Goal: Task Accomplishment & Management: Use online tool/utility

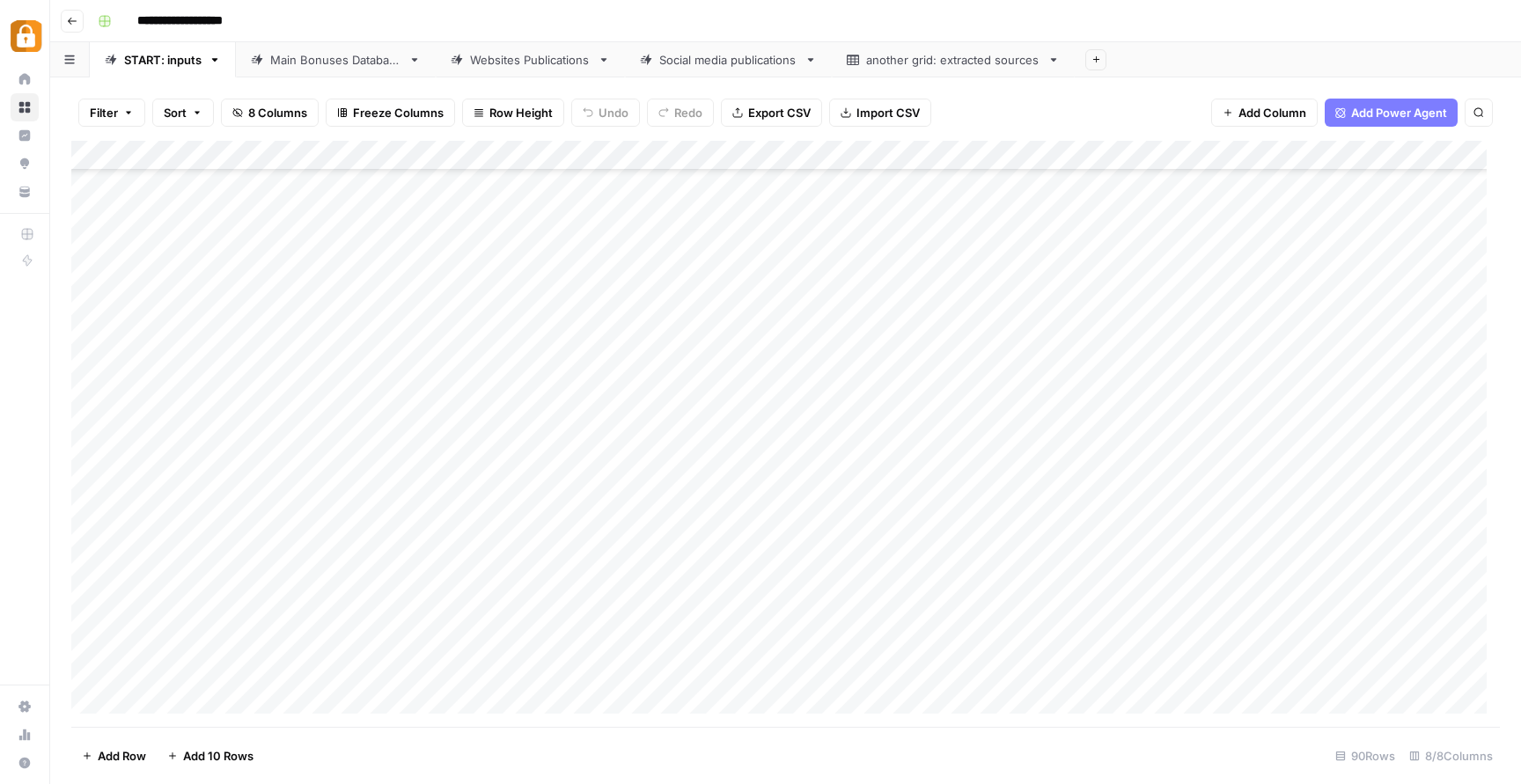
scroll to position [900, 0]
click at [577, 300] on div "Add Column" at bounding box center [785, 433] width 1429 height 586
click at [577, 299] on div "Add Column" at bounding box center [785, 433] width 1429 height 586
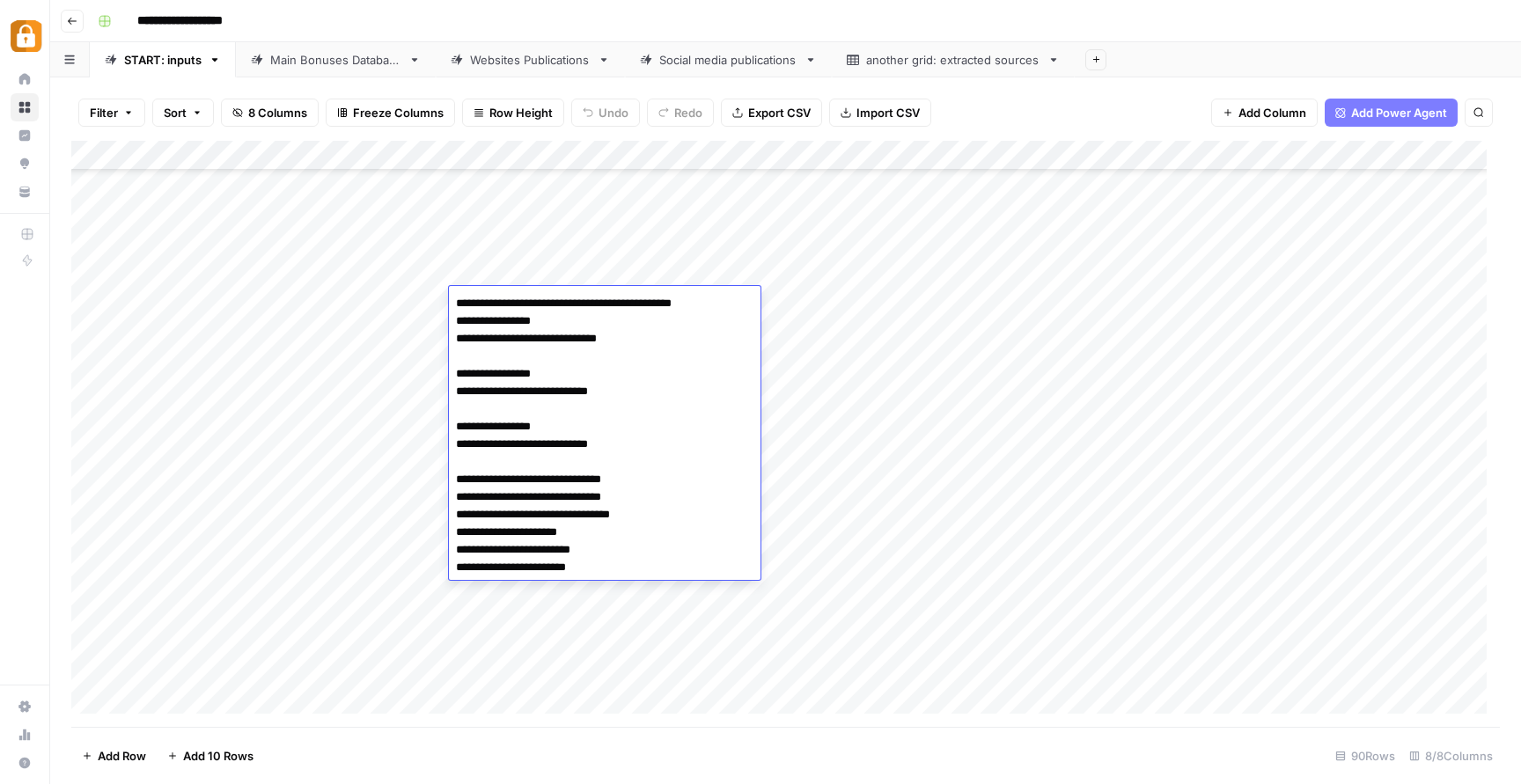
drag, startPoint x: 543, startPoint y: 534, endPoint x: 583, endPoint y: 535, distance: 40.0
click at [583, 535] on textarea "**********" at bounding box center [604, 436] width 311 height 289
click at [569, 248] on div "Add Column" at bounding box center [785, 433] width 1429 height 586
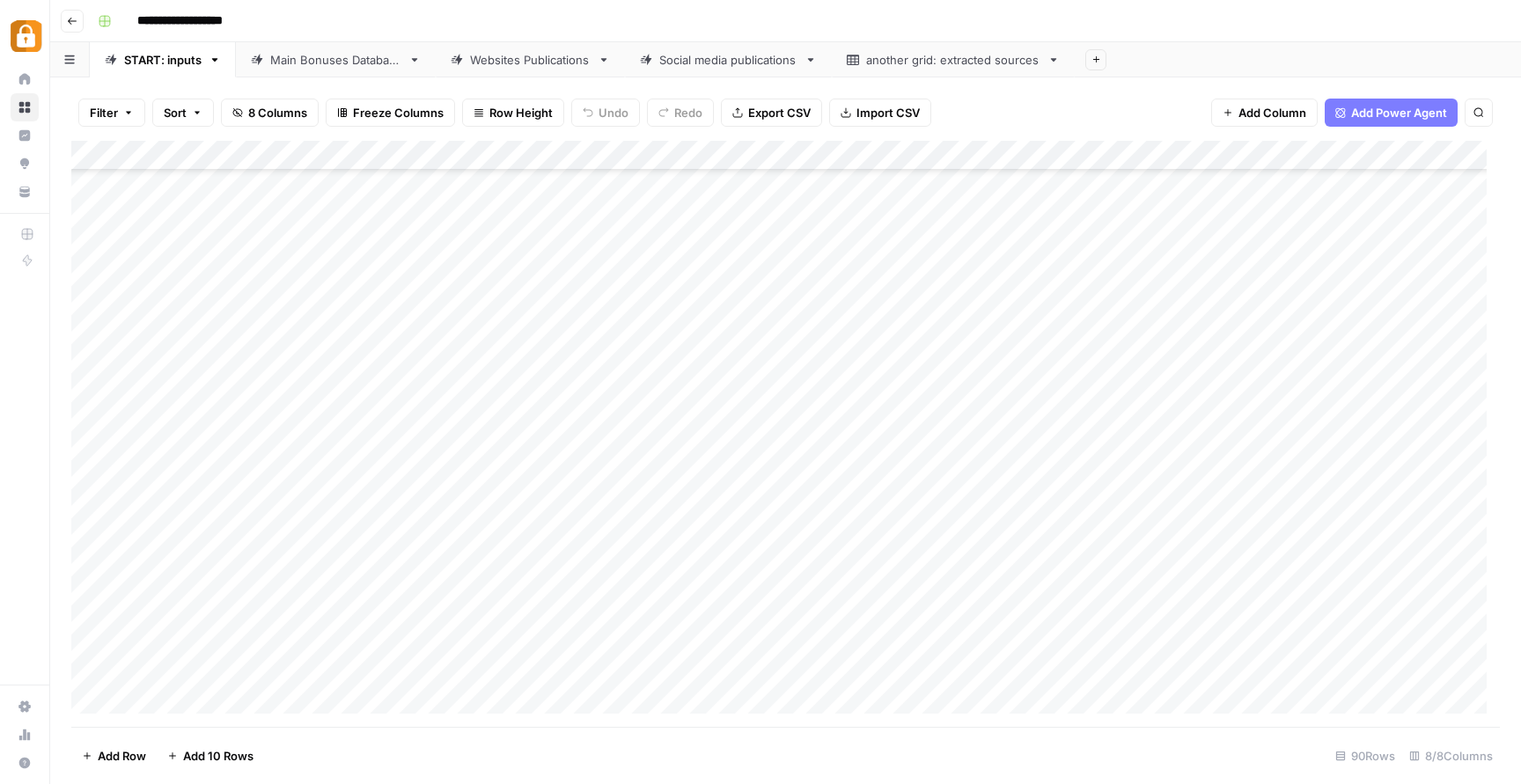
scroll to position [703, 0]
click at [540, 326] on div "Add Column" at bounding box center [785, 433] width 1429 height 586
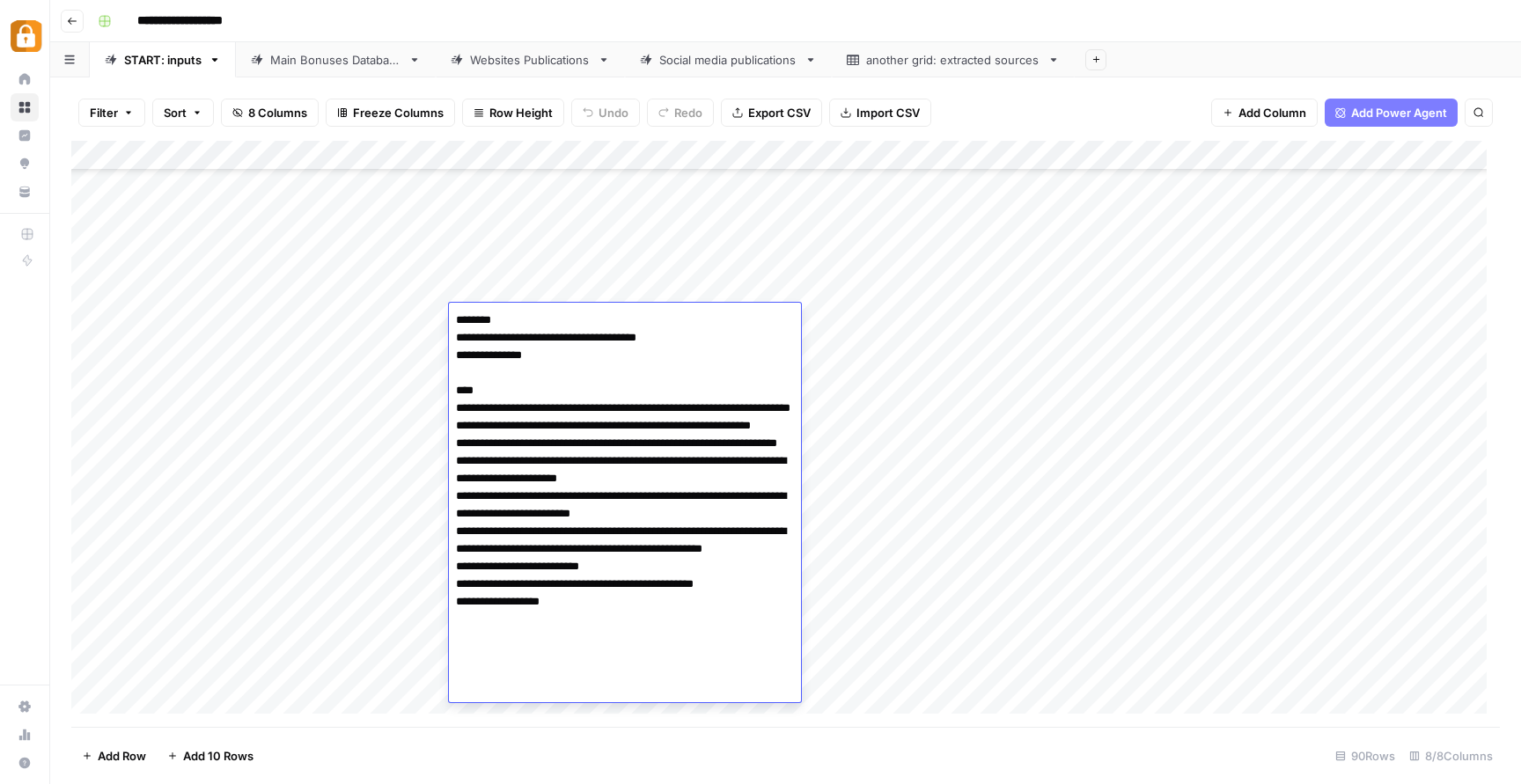
click at [540, 326] on textarea "**********" at bounding box center [625, 496] width 352 height 376
click at [578, 280] on div "Add Column" at bounding box center [785, 433] width 1429 height 586
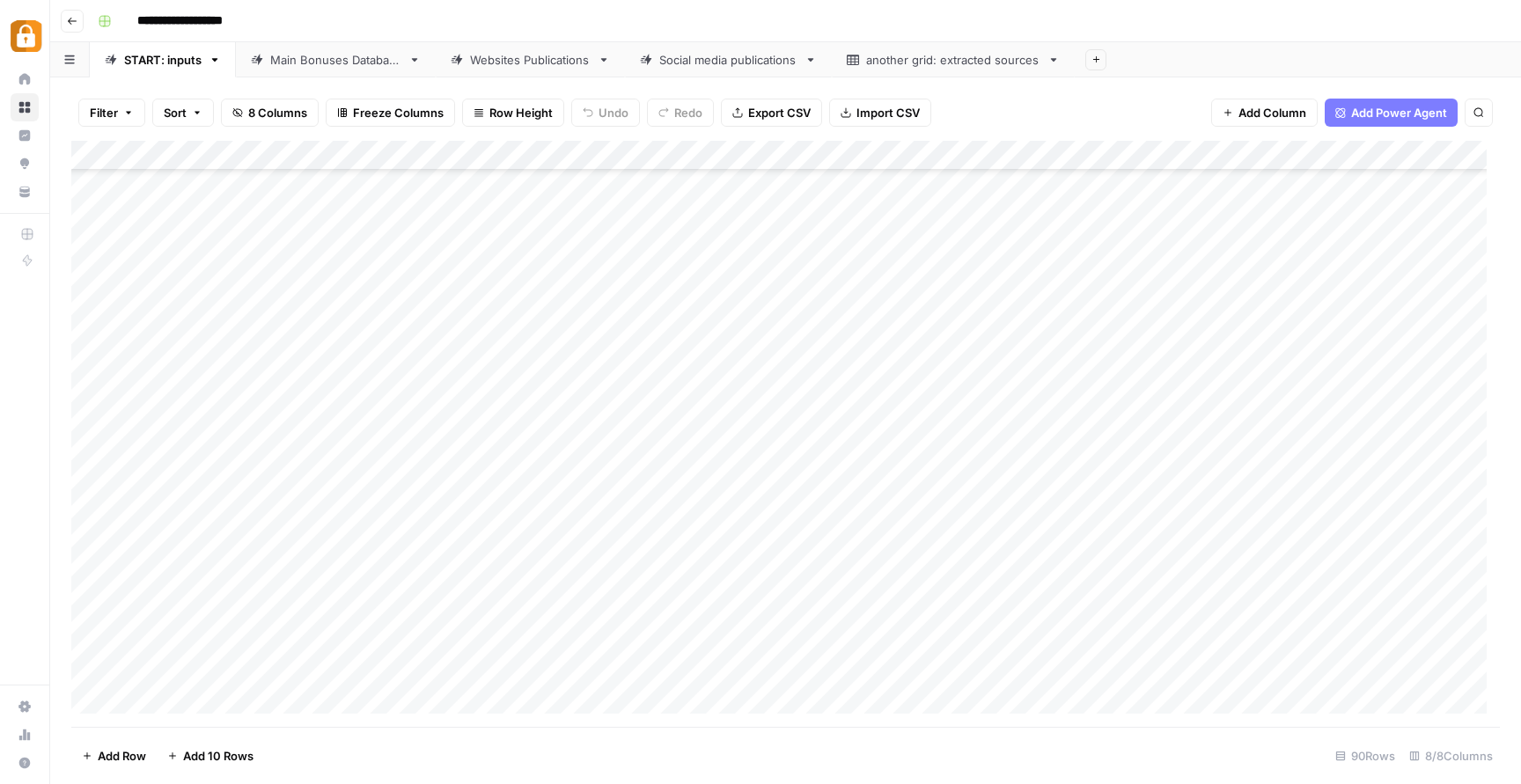
click at [578, 280] on div "Add Column" at bounding box center [785, 433] width 1429 height 586
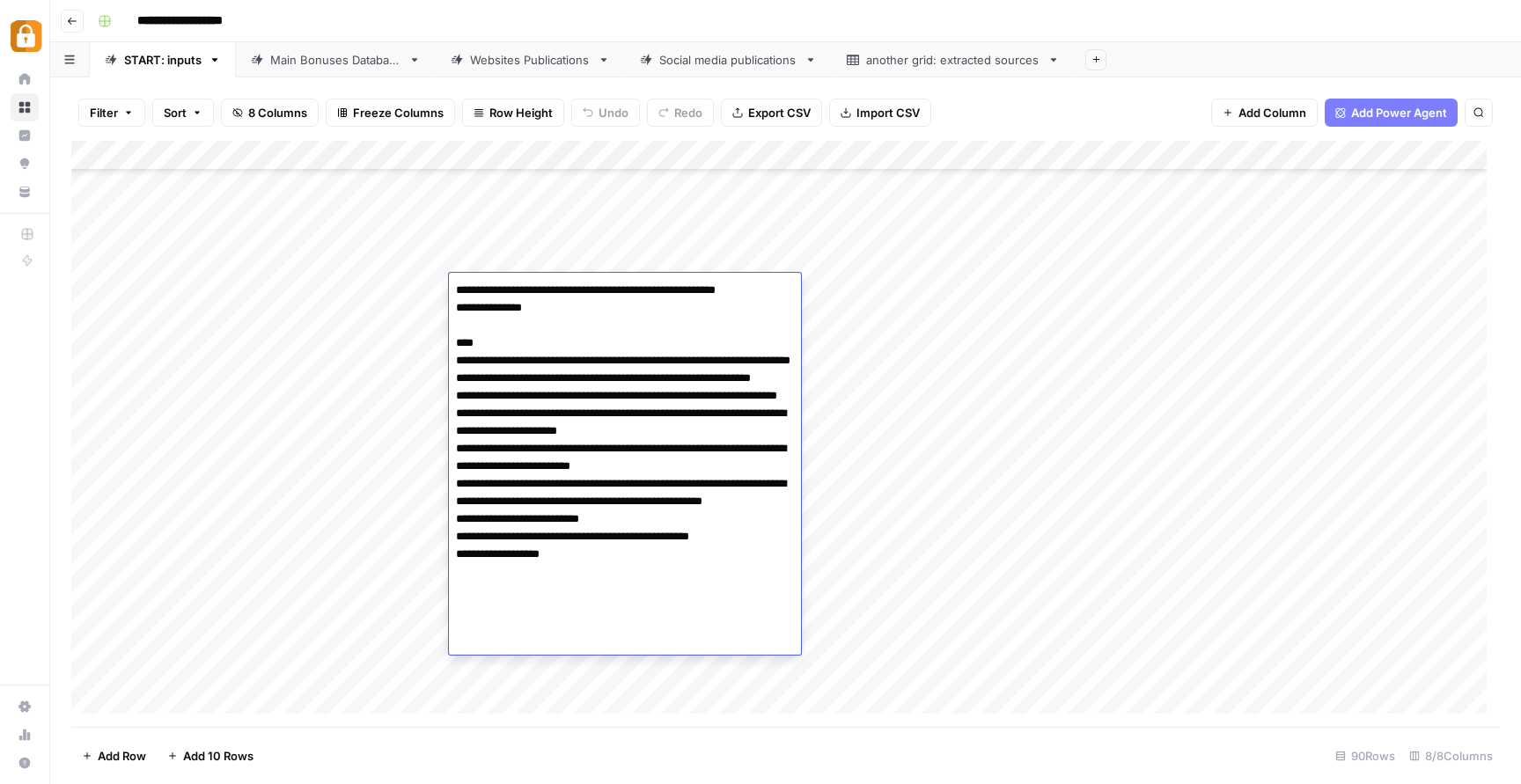
click at [544, 260] on div "Add Column" at bounding box center [785, 433] width 1429 height 586
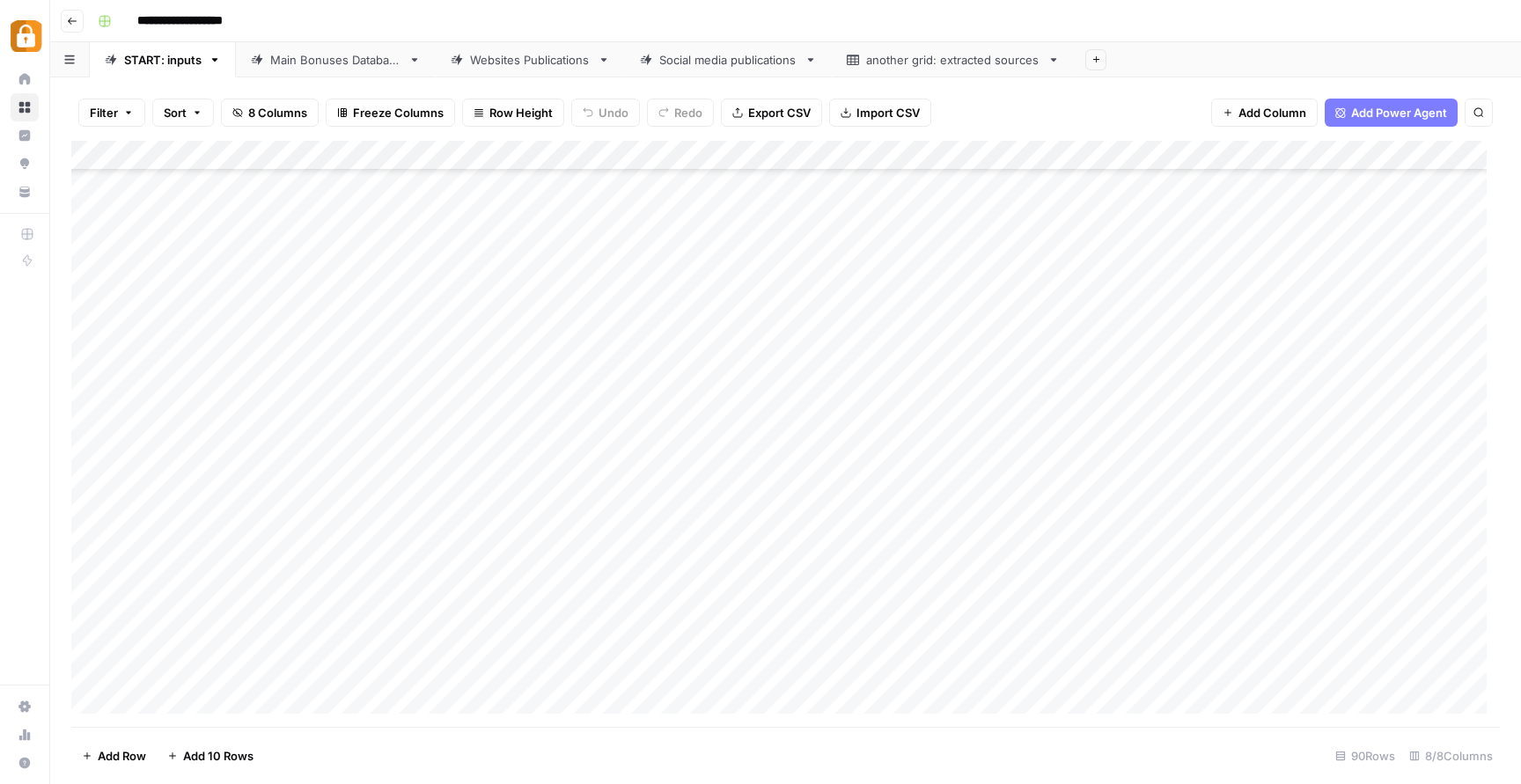
click at [543, 260] on div "Add Column" at bounding box center [785, 433] width 1429 height 586
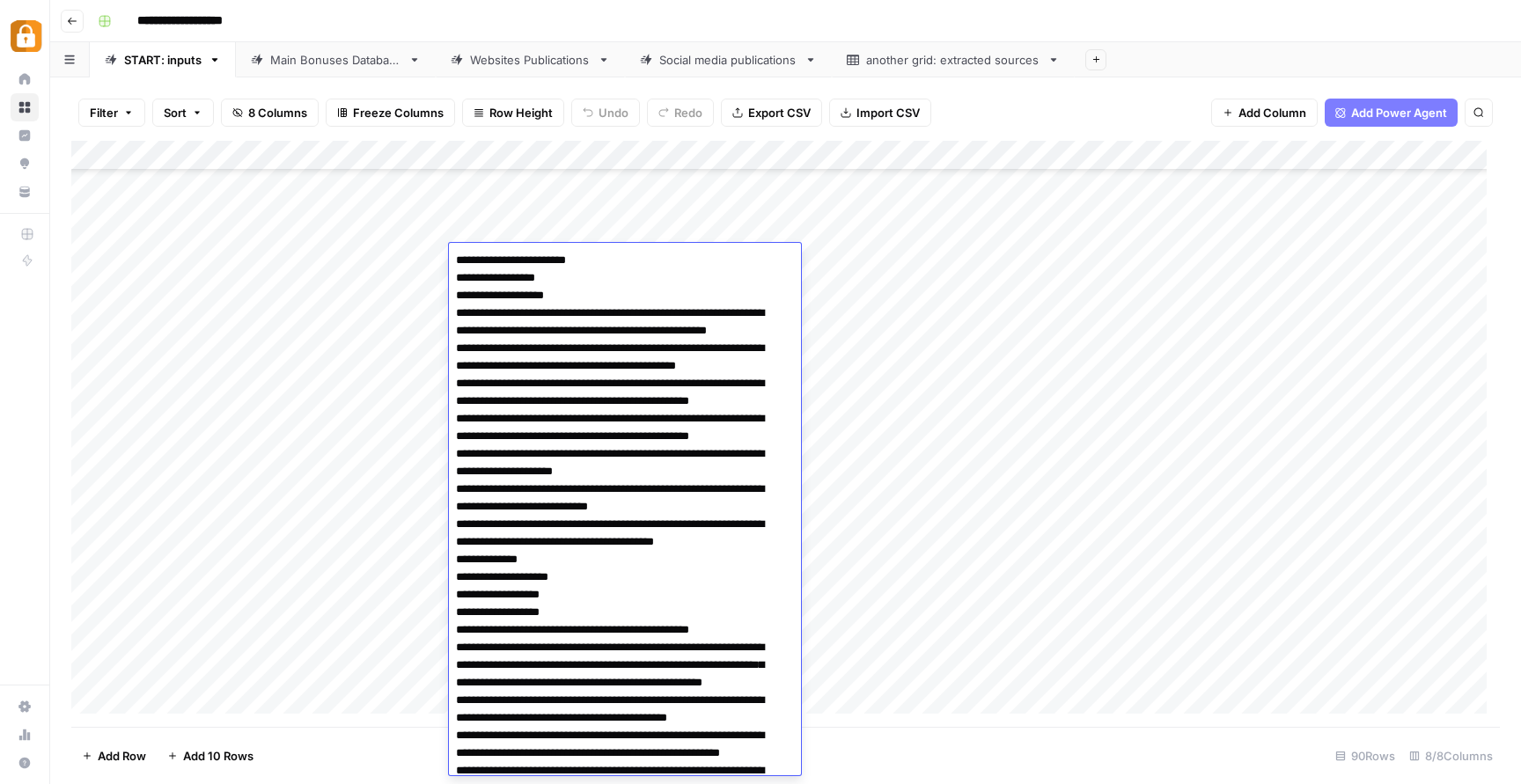
scroll to position [590, 0]
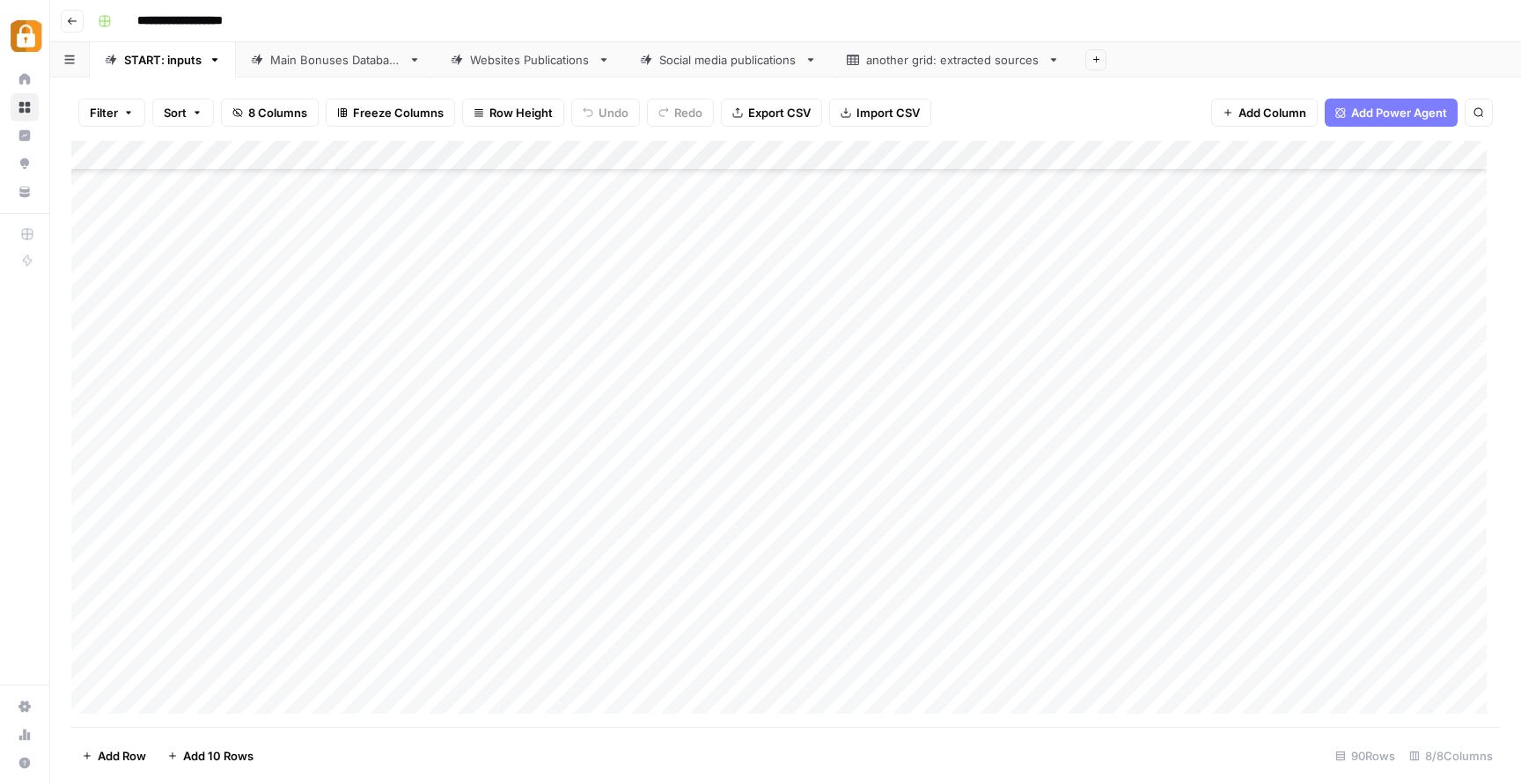
click at [915, 528] on div "Add Column" at bounding box center [785, 433] width 1429 height 586
click at [350, 638] on div "Add Column" at bounding box center [785, 433] width 1429 height 586
click at [362, 706] on button "Katerina" at bounding box center [348, 708] width 59 height 21
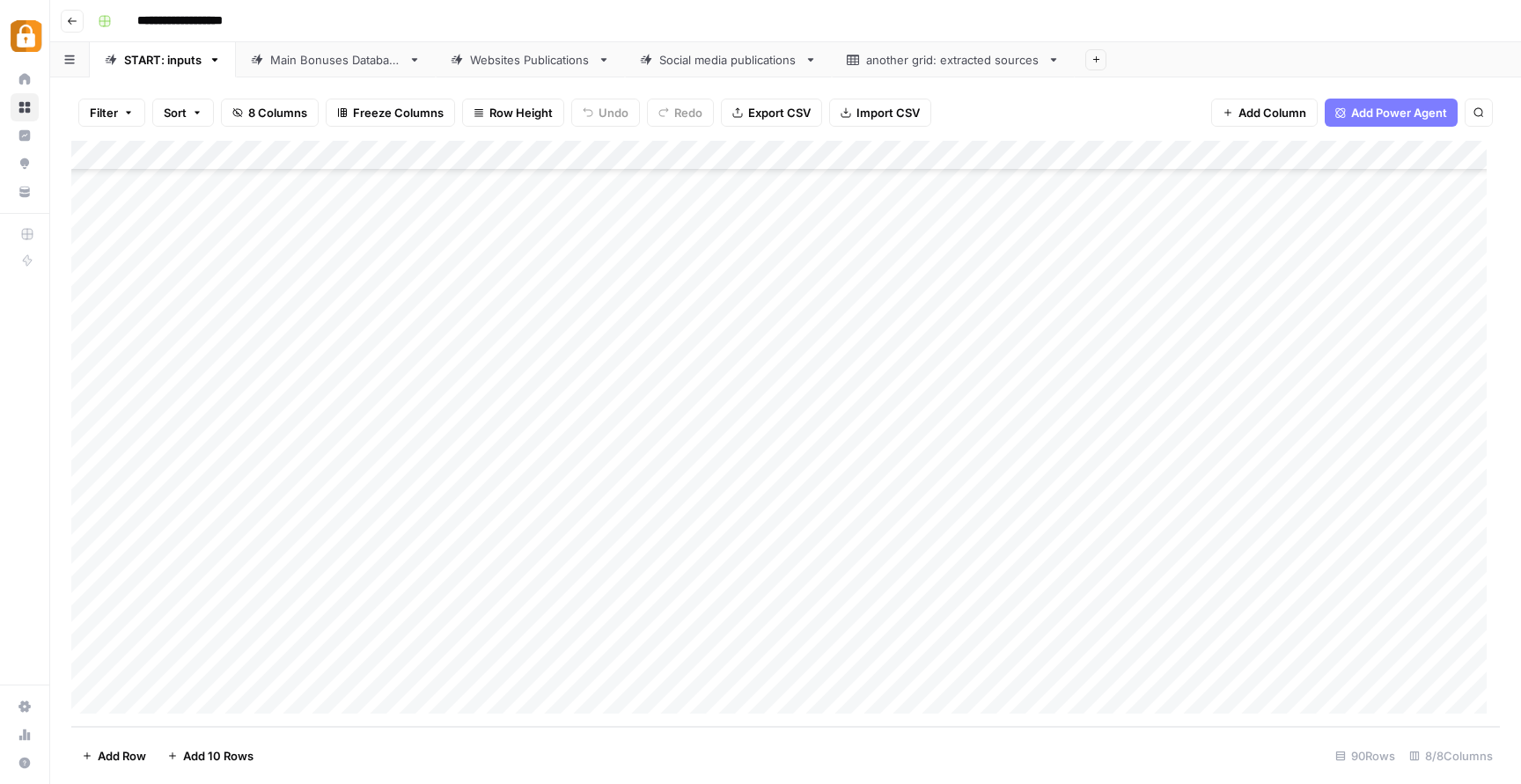
click at [537, 643] on div "Add Column" at bounding box center [785, 433] width 1429 height 586
click at [541, 638] on textarea "**********" at bounding box center [589, 641] width 281 height 25
type textarea "**********"
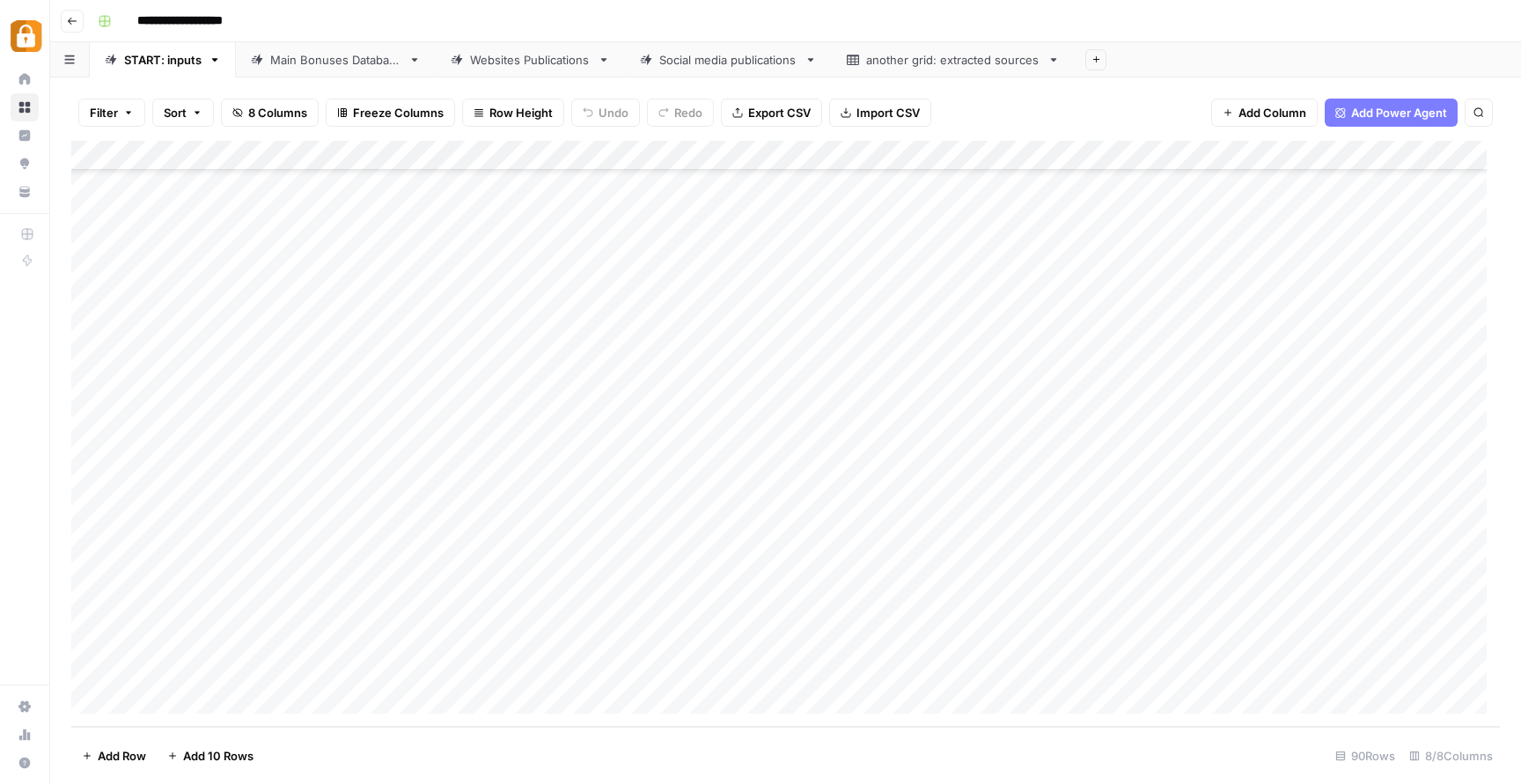
click at [524, 627] on div "Add Column" at bounding box center [785, 433] width 1429 height 586
click at [534, 655] on textarea "**********" at bounding box center [589, 649] width 281 height 42
paste textarea "**********"
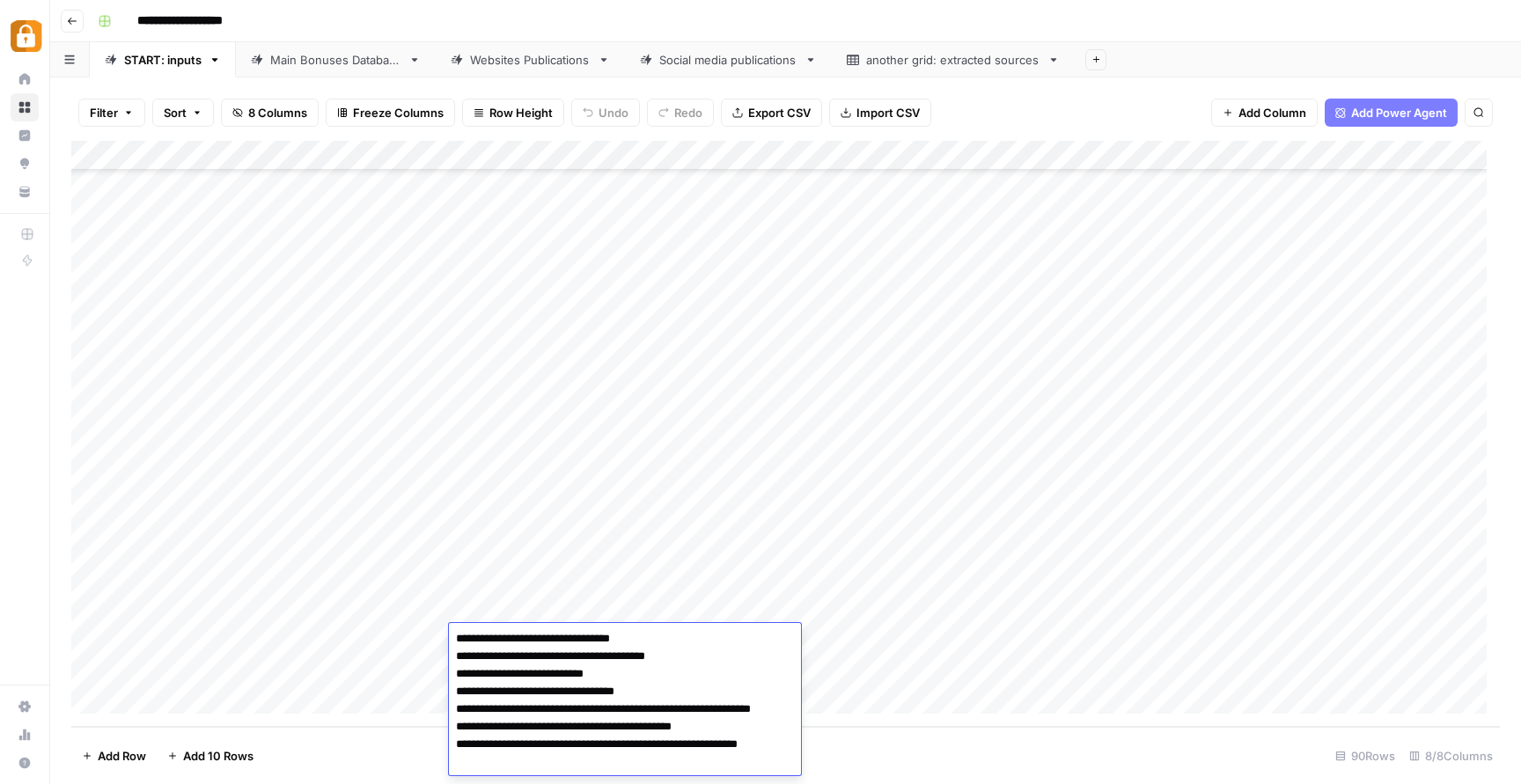
scroll to position [0, 0]
click at [658, 641] on textarea "**********" at bounding box center [618, 728] width 339 height 201
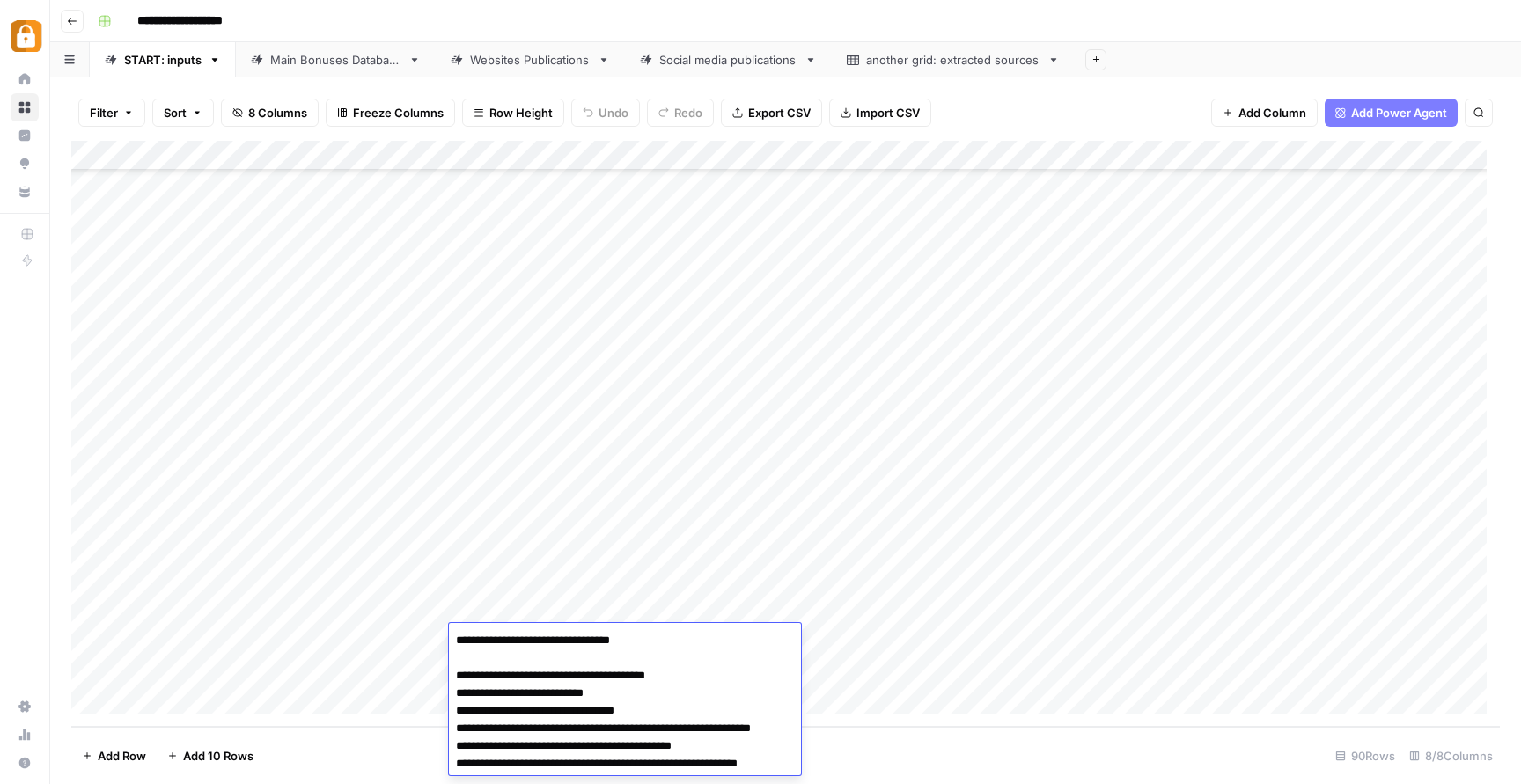
paste textarea "**********"
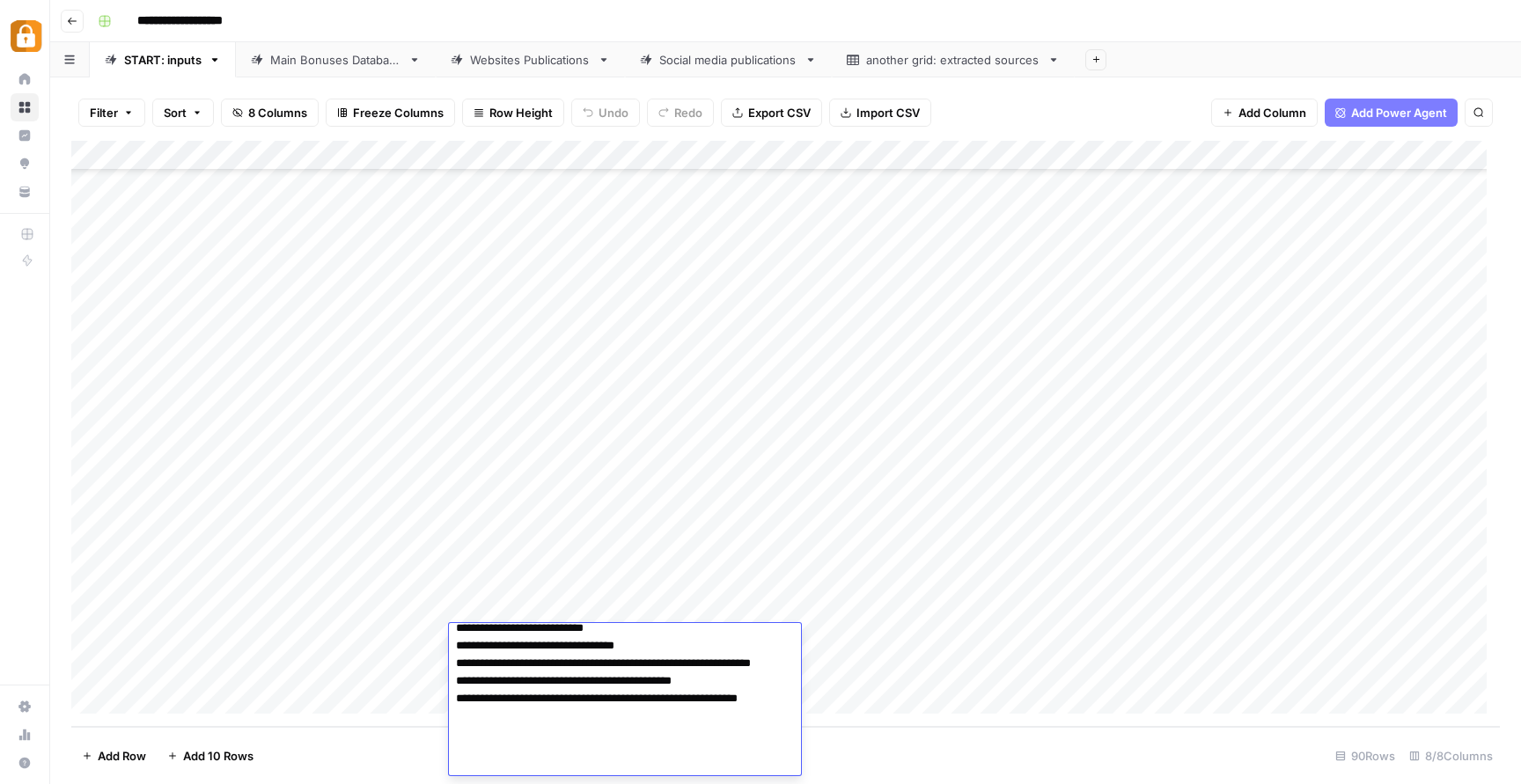
scroll to position [71, 0]
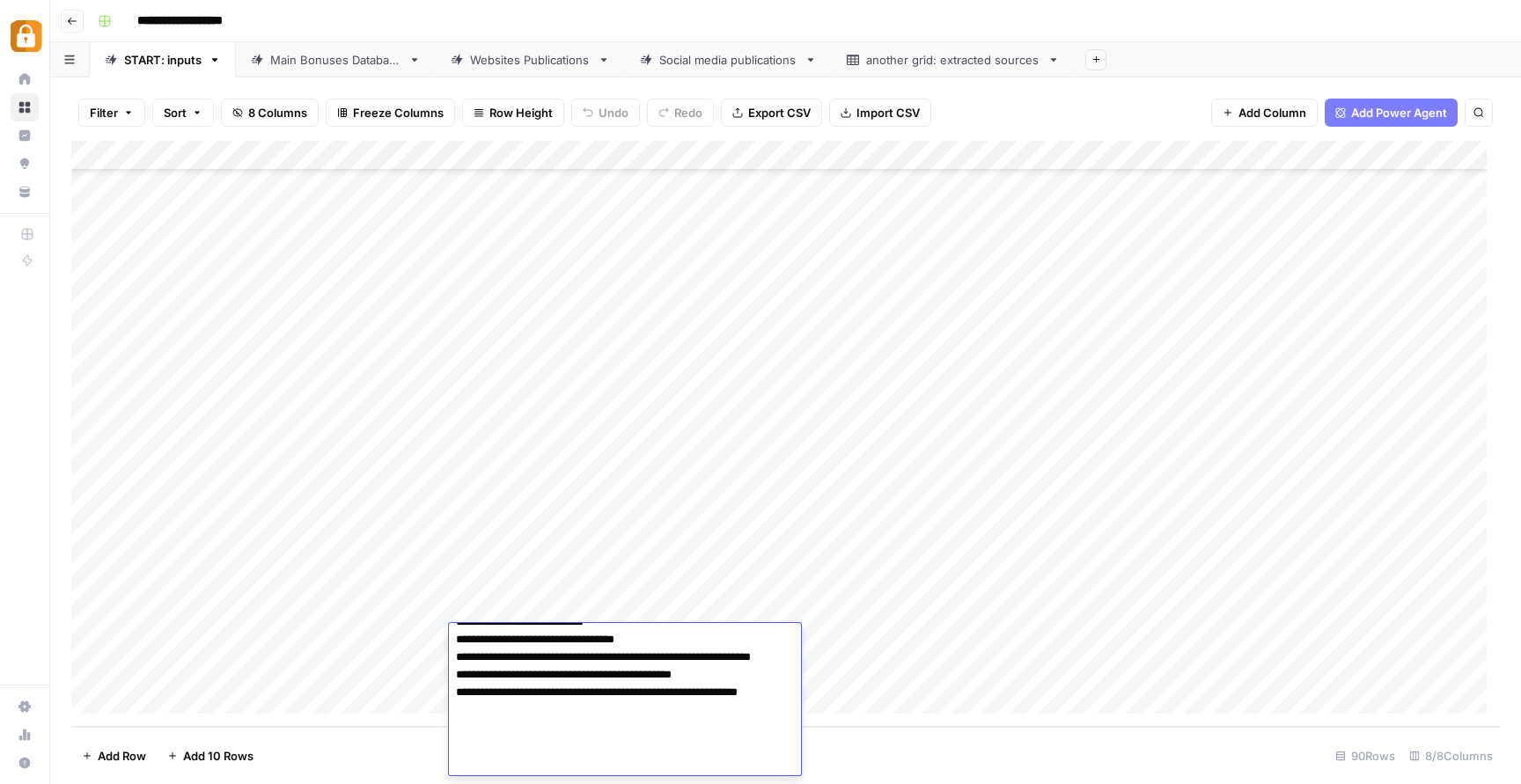
type textarea "**********"
click at [842, 621] on div "Add Column" at bounding box center [785, 433] width 1429 height 586
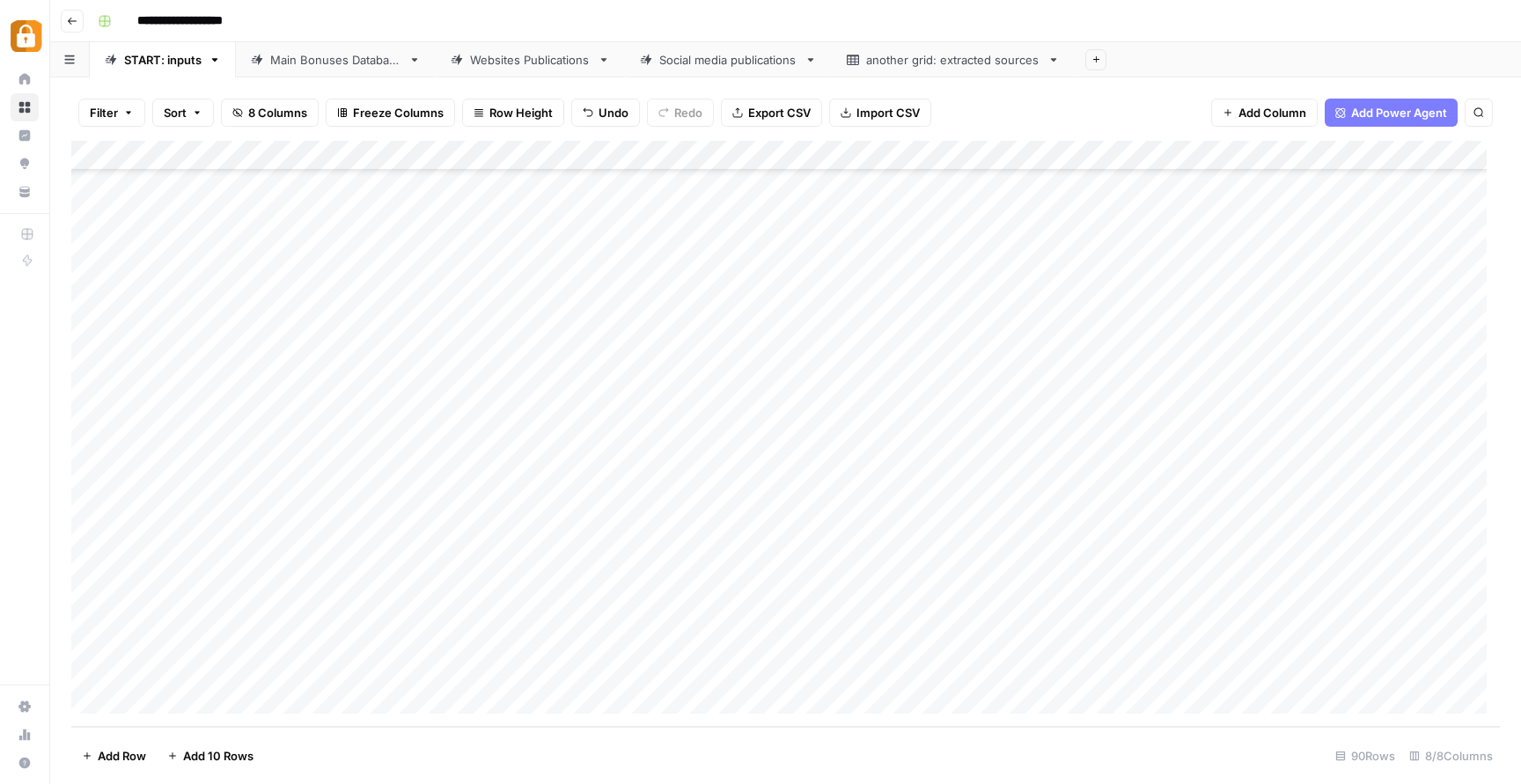
click at [1027, 641] on div "Add Column" at bounding box center [785, 433] width 1429 height 586
type input "Tele"
click at [1029, 702] on button "Telegram" at bounding box center [1032, 708] width 66 height 21
click at [1373, 632] on div "Add Column" at bounding box center [785, 433] width 1429 height 586
type textarea "******"
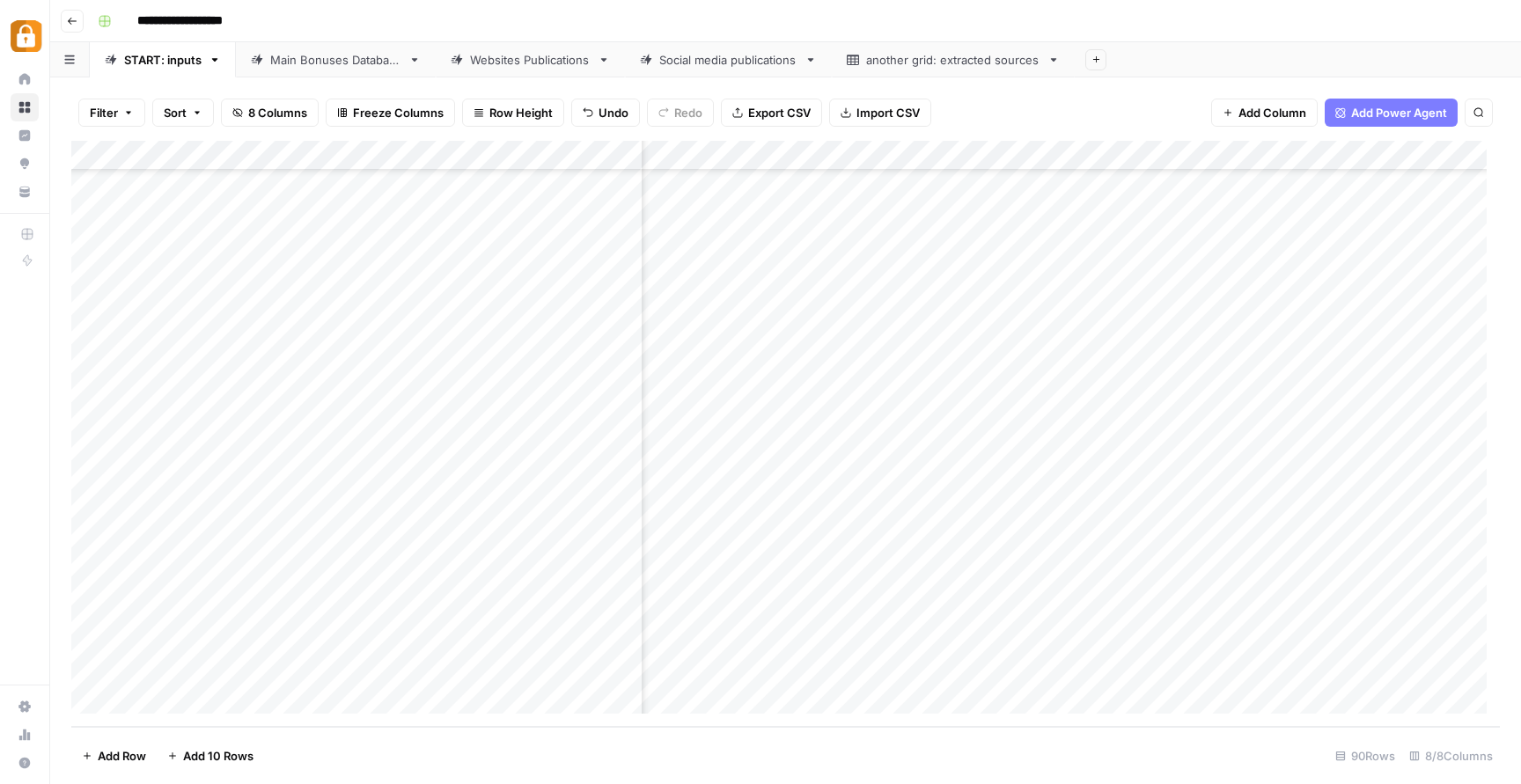
scroll to position [2178, 281]
click at [1329, 640] on div "Add Column" at bounding box center [785, 433] width 1429 height 586
click at [404, 643] on div "Add Column" at bounding box center [785, 433] width 1429 height 586
drag, startPoint x: 447, startPoint y: 655, endPoint x: 442, endPoint y: 678, distance: 23.5
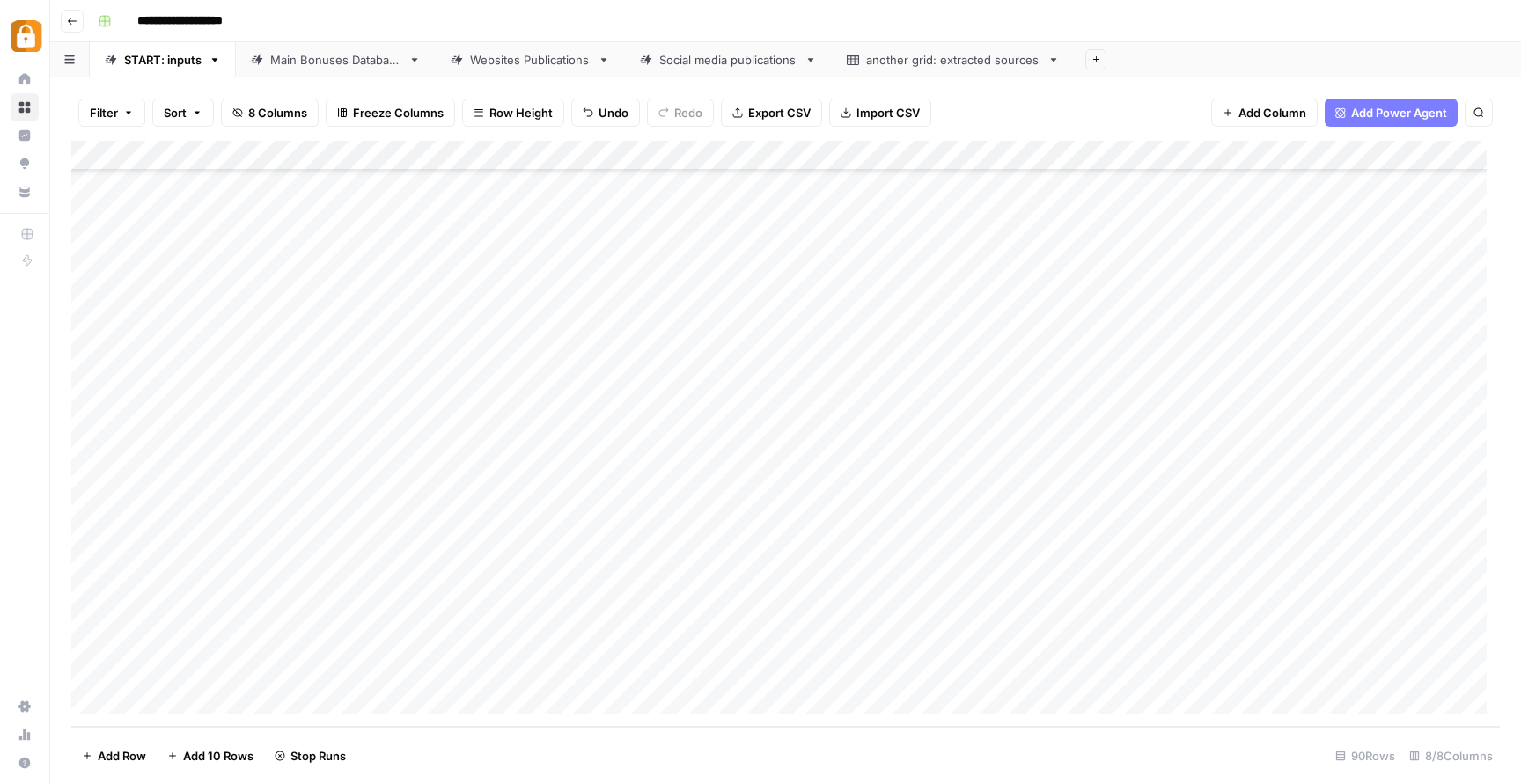
click at [442, 678] on div "Add Column" at bounding box center [785, 433] width 1429 height 586
drag, startPoint x: 450, startPoint y: 650, endPoint x: 447, endPoint y: 671, distance: 21.2
click at [447, 671] on div "Add Column" at bounding box center [785, 433] width 1429 height 586
click at [525, 671] on div "Add Column" at bounding box center [785, 433] width 1429 height 586
click at [556, 634] on div "Add Column" at bounding box center [785, 433] width 1429 height 586
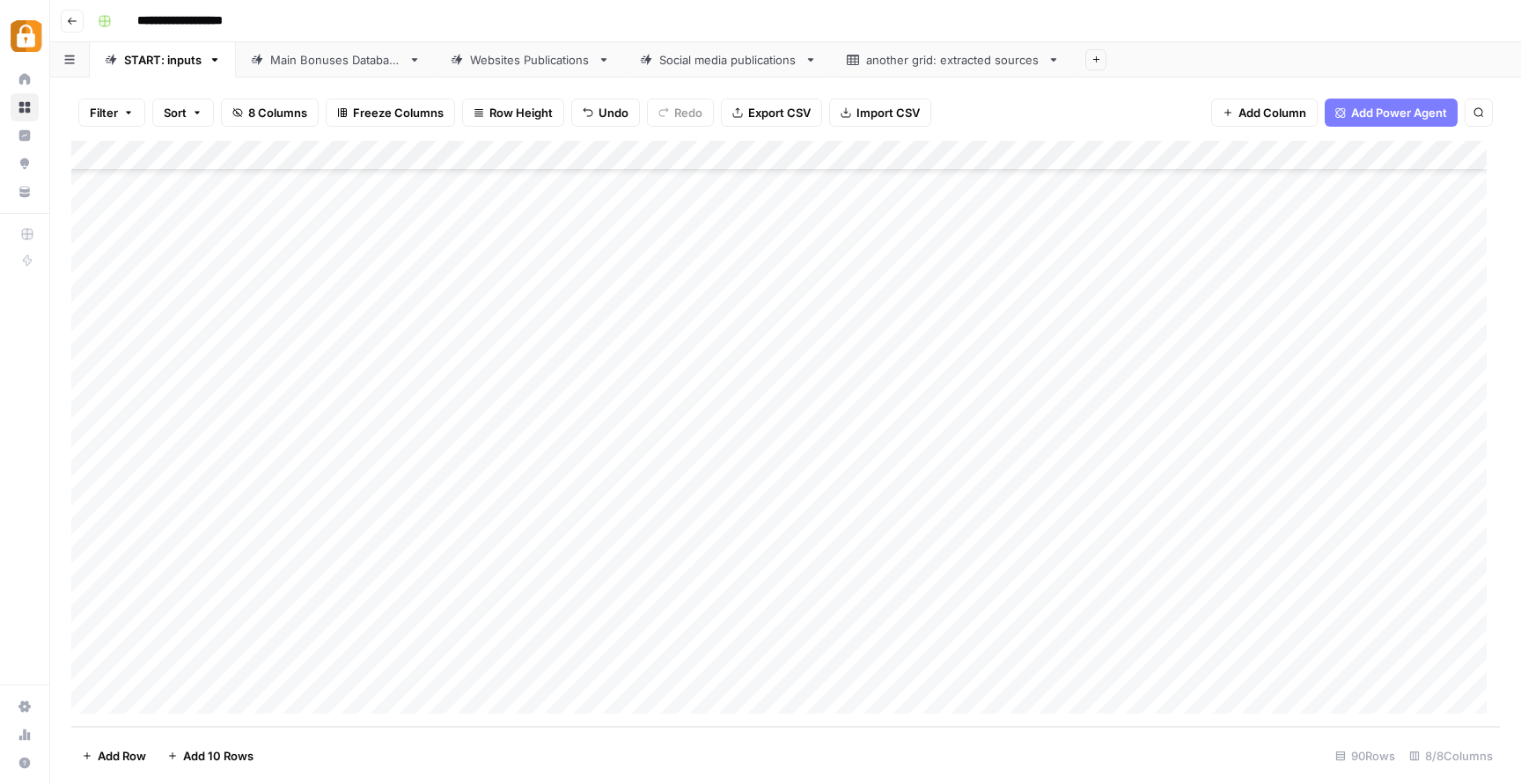
click at [556, 634] on div "Add Column" at bounding box center [785, 433] width 1429 height 586
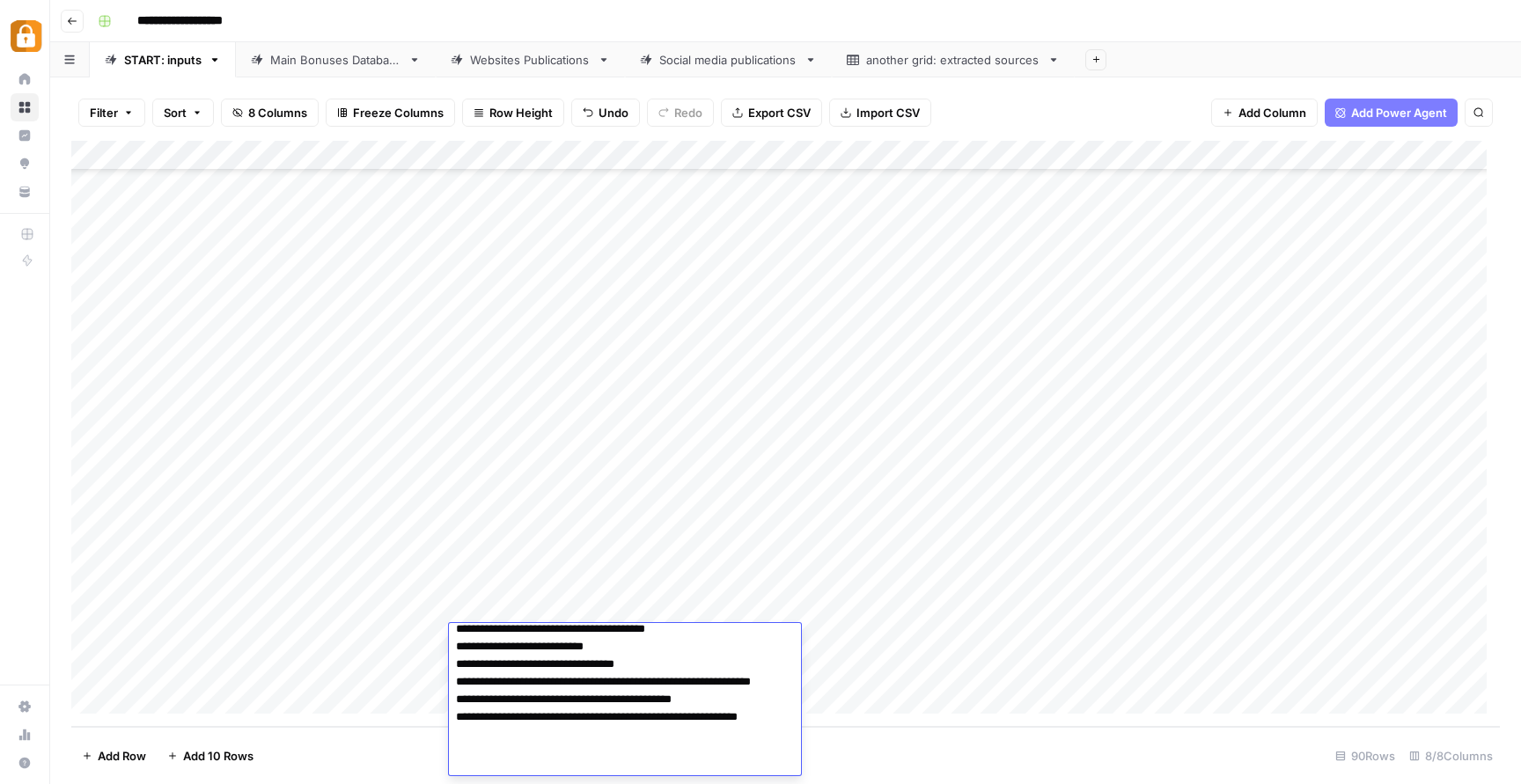
scroll to position [0, 0]
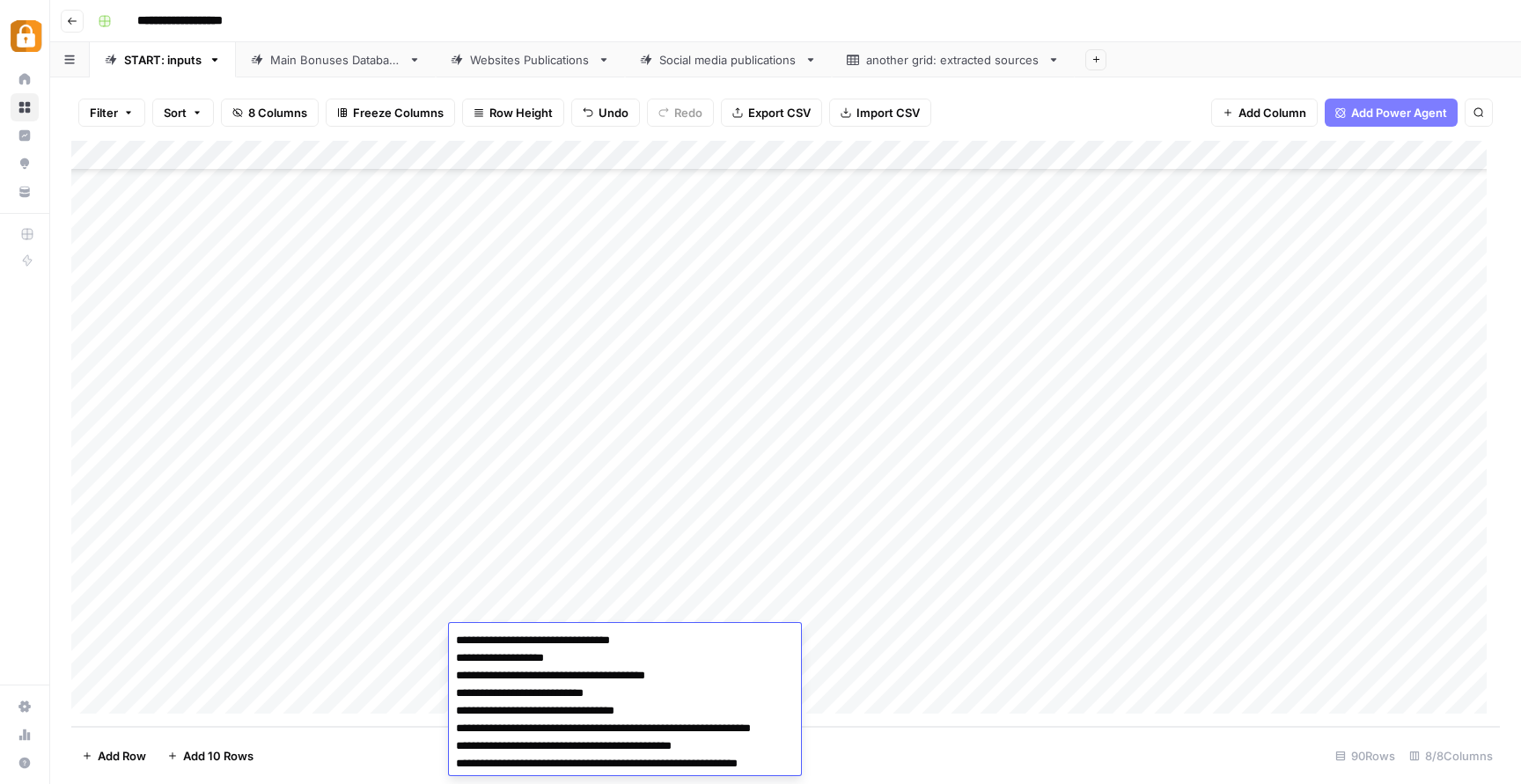
drag, startPoint x: 568, startPoint y: 638, endPoint x: 353, endPoint y: 637, distance: 215.0
click at [353, 637] on body "**********" at bounding box center [760, 392] width 1521 height 784
click at [870, 601] on div "Add Column" at bounding box center [785, 433] width 1429 height 586
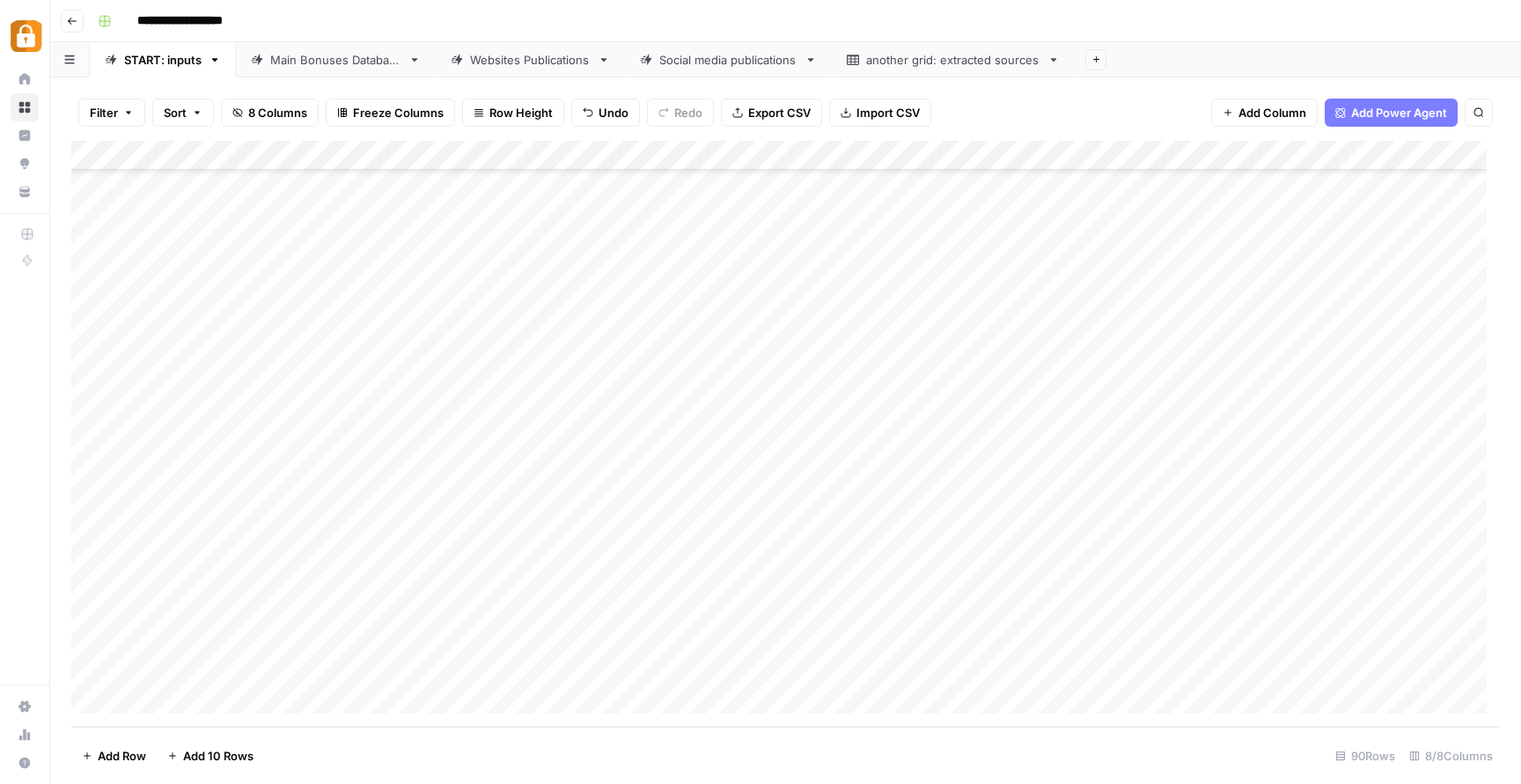
click at [585, 671] on div "Add Column" at bounding box center [785, 433] width 1429 height 586
click at [585, 670] on div "Add Column" at bounding box center [785, 433] width 1429 height 586
type textarea "**********"
click at [743, 621] on div "Add Column" at bounding box center [785, 433] width 1429 height 586
click at [594, 661] on div "Add Column" at bounding box center [785, 433] width 1429 height 586
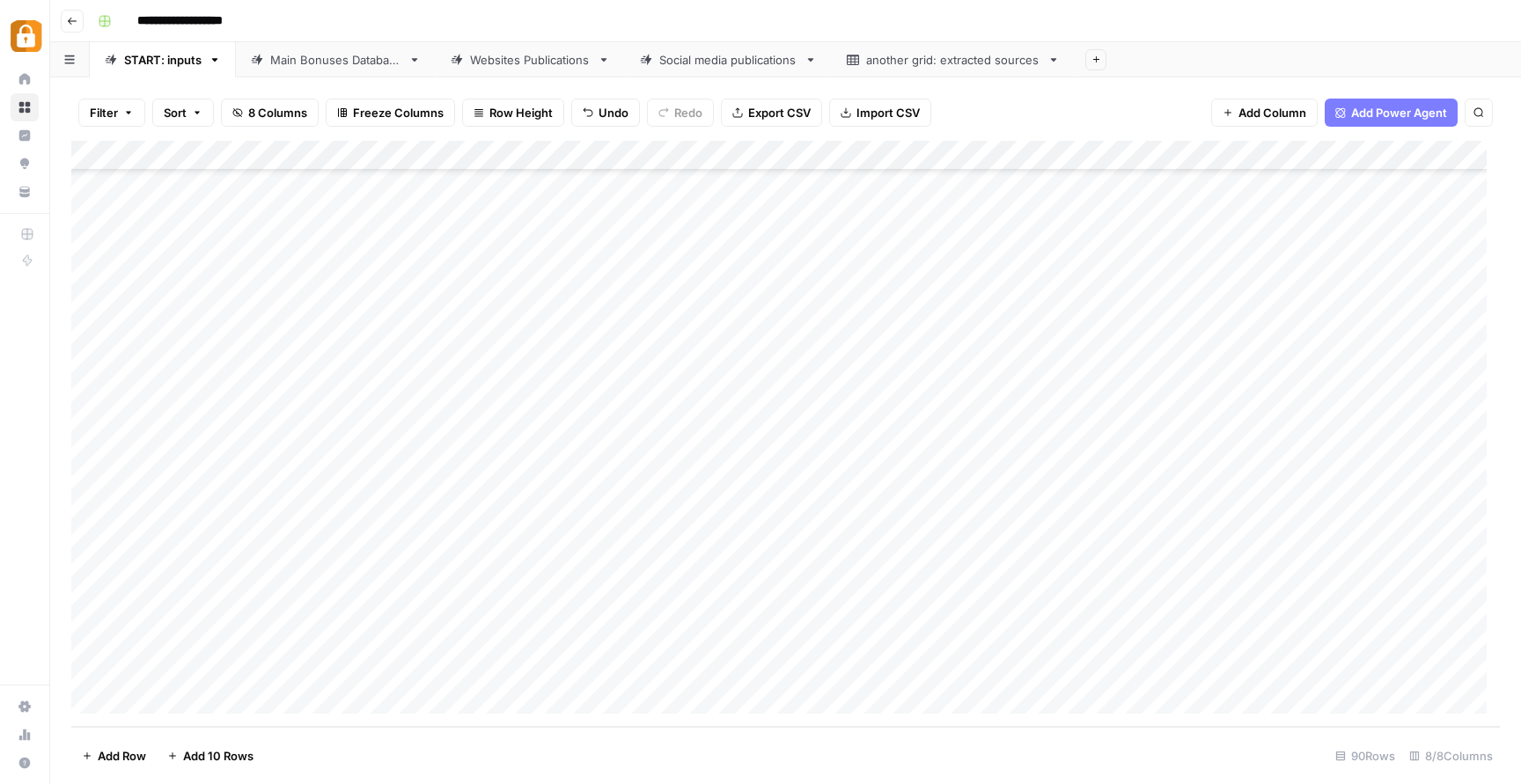
click at [594, 661] on div "Add Column" at bounding box center [785, 433] width 1429 height 586
paste textarea "**********"
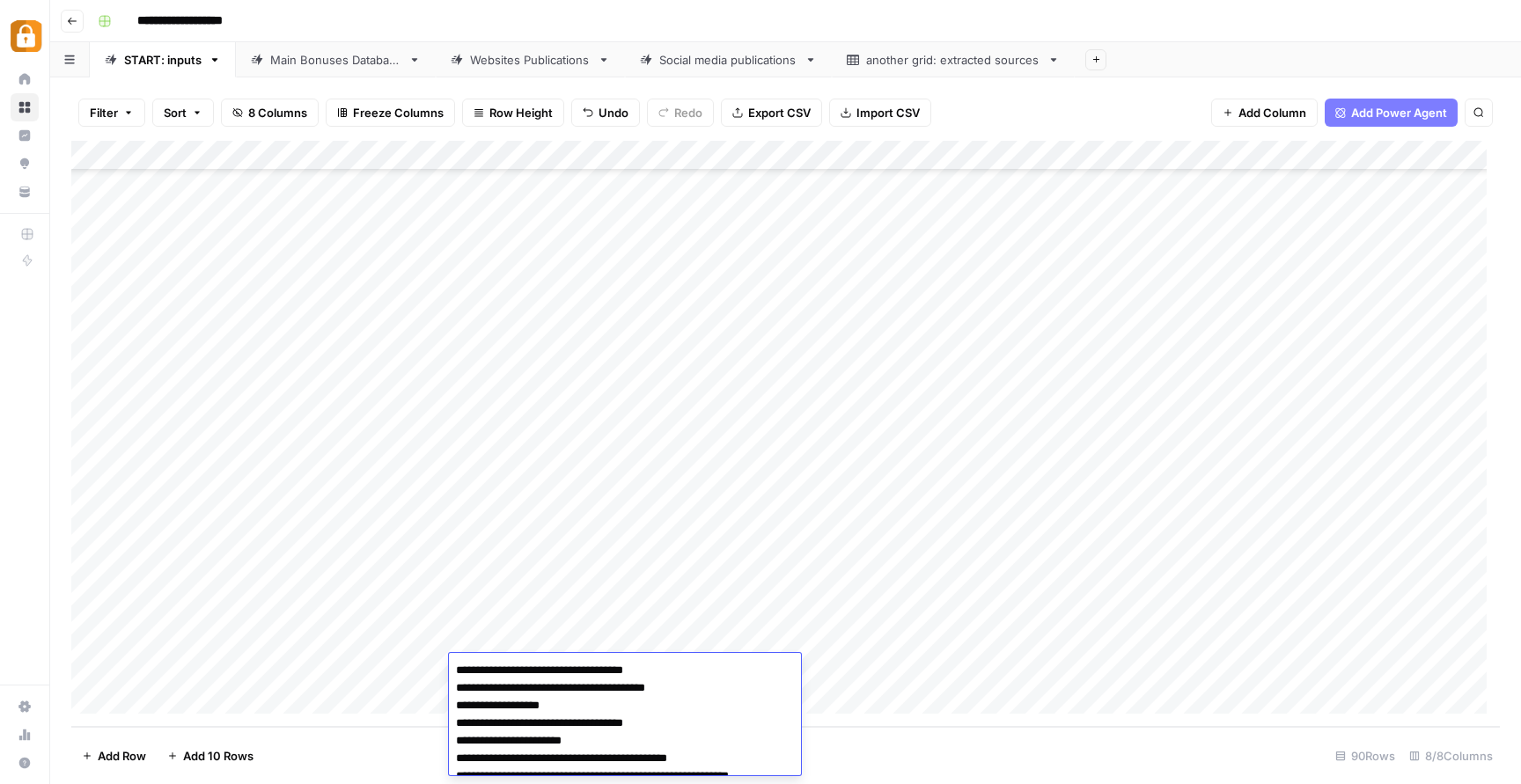
click at [684, 668] on textarea "**********" at bounding box center [618, 733] width 339 height 148
paste textarea "**********"
type textarea "**********"
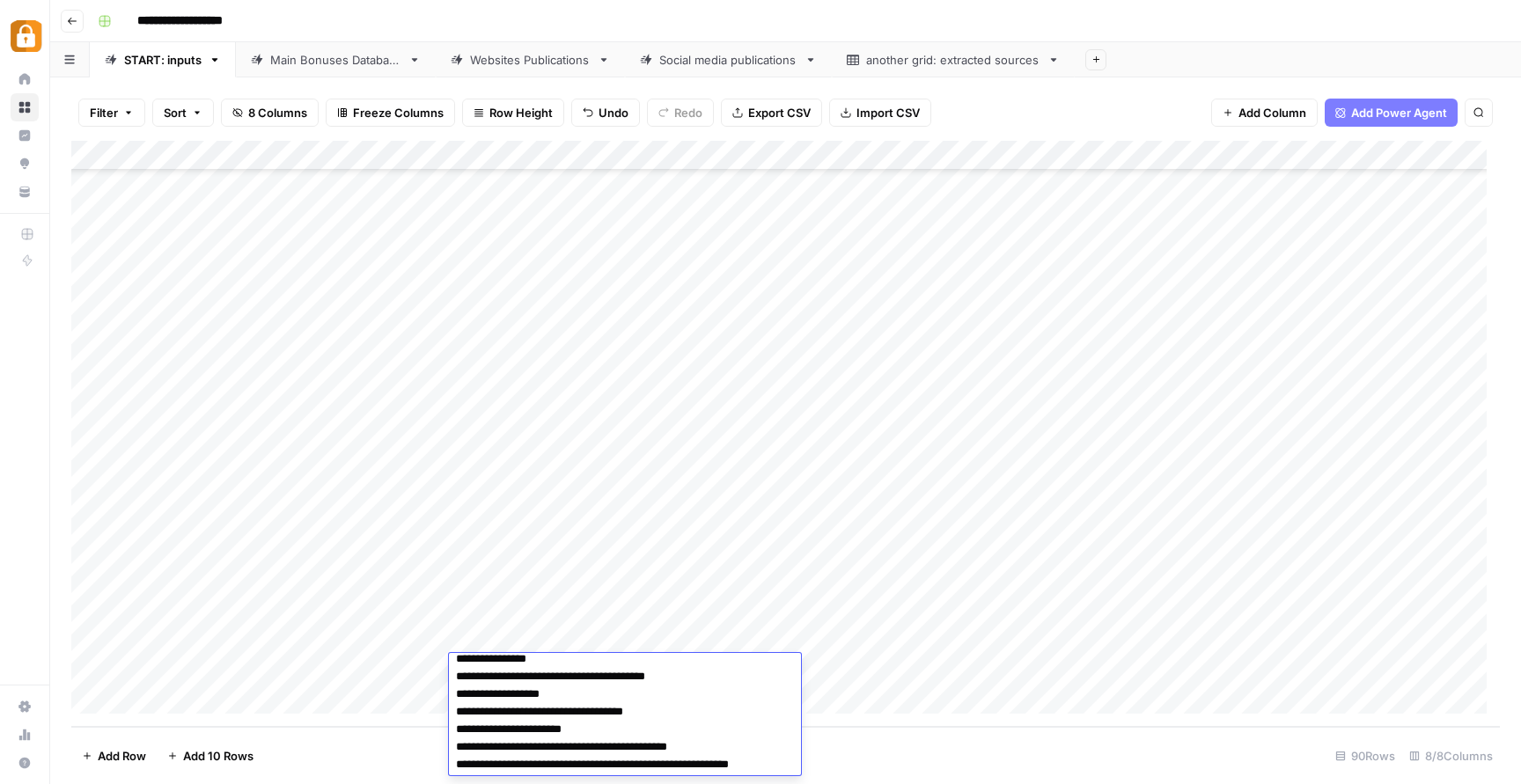
scroll to position [32, 0]
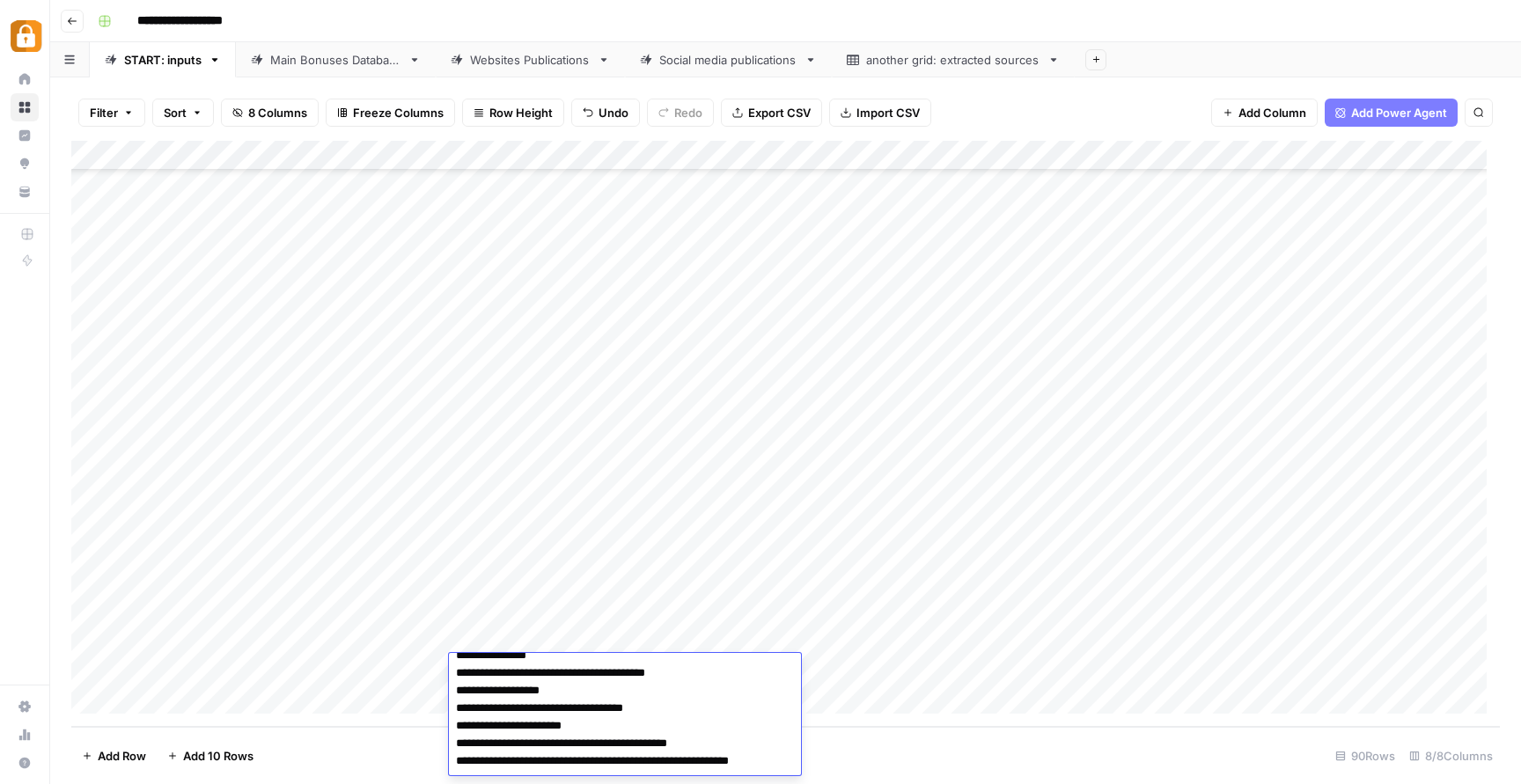
click at [795, 601] on div "Add Column" at bounding box center [785, 433] width 1429 height 586
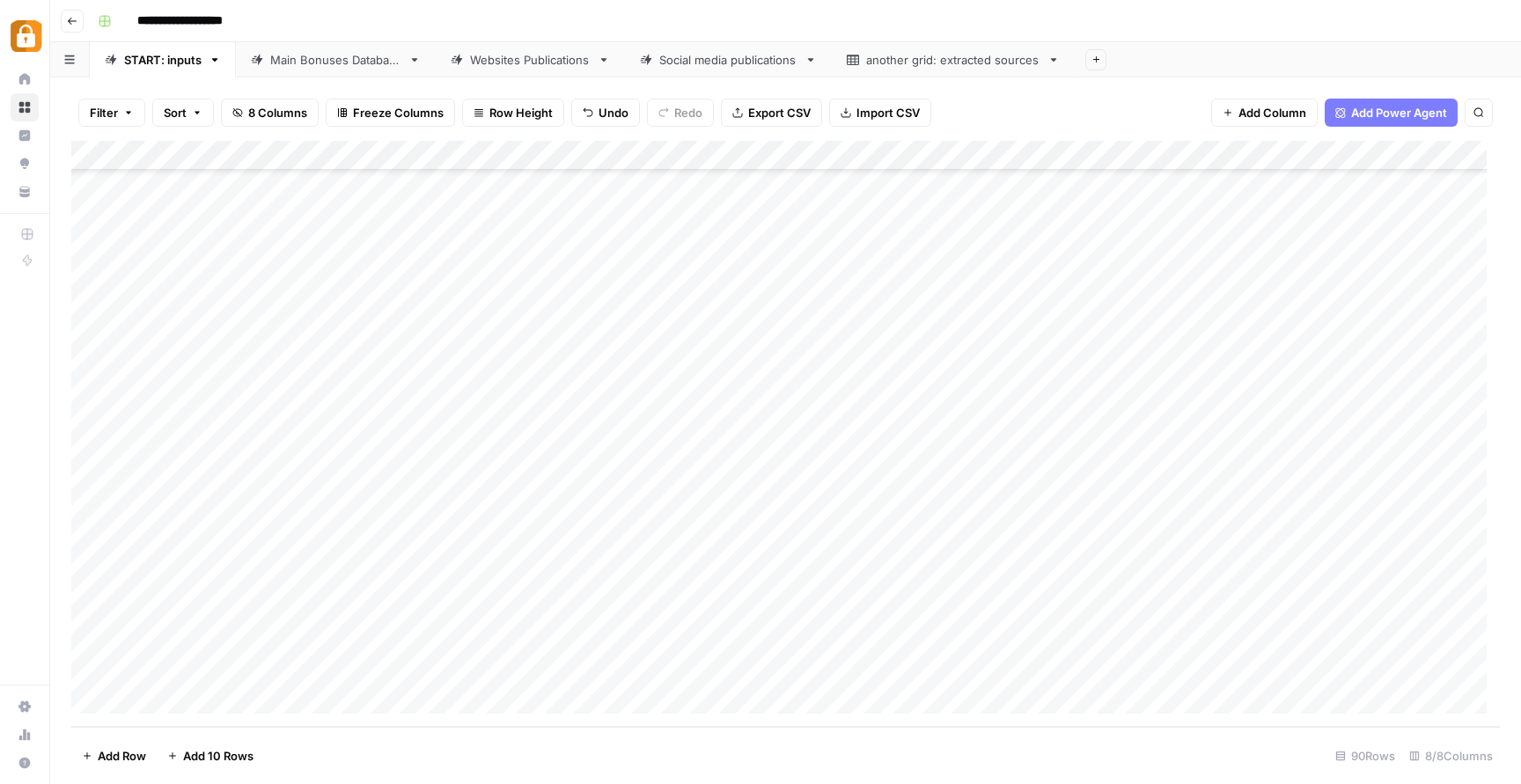
click at [1043, 658] on div "Add Column" at bounding box center [785, 433] width 1429 height 586
click at [1072, 627] on div "Add Column" at bounding box center [785, 433] width 1429 height 586
drag, startPoint x: 1140, startPoint y: 652, endPoint x: 1139, endPoint y: 671, distance: 19.0
click at [1139, 671] on div "Add Column" at bounding box center [785, 433] width 1429 height 586
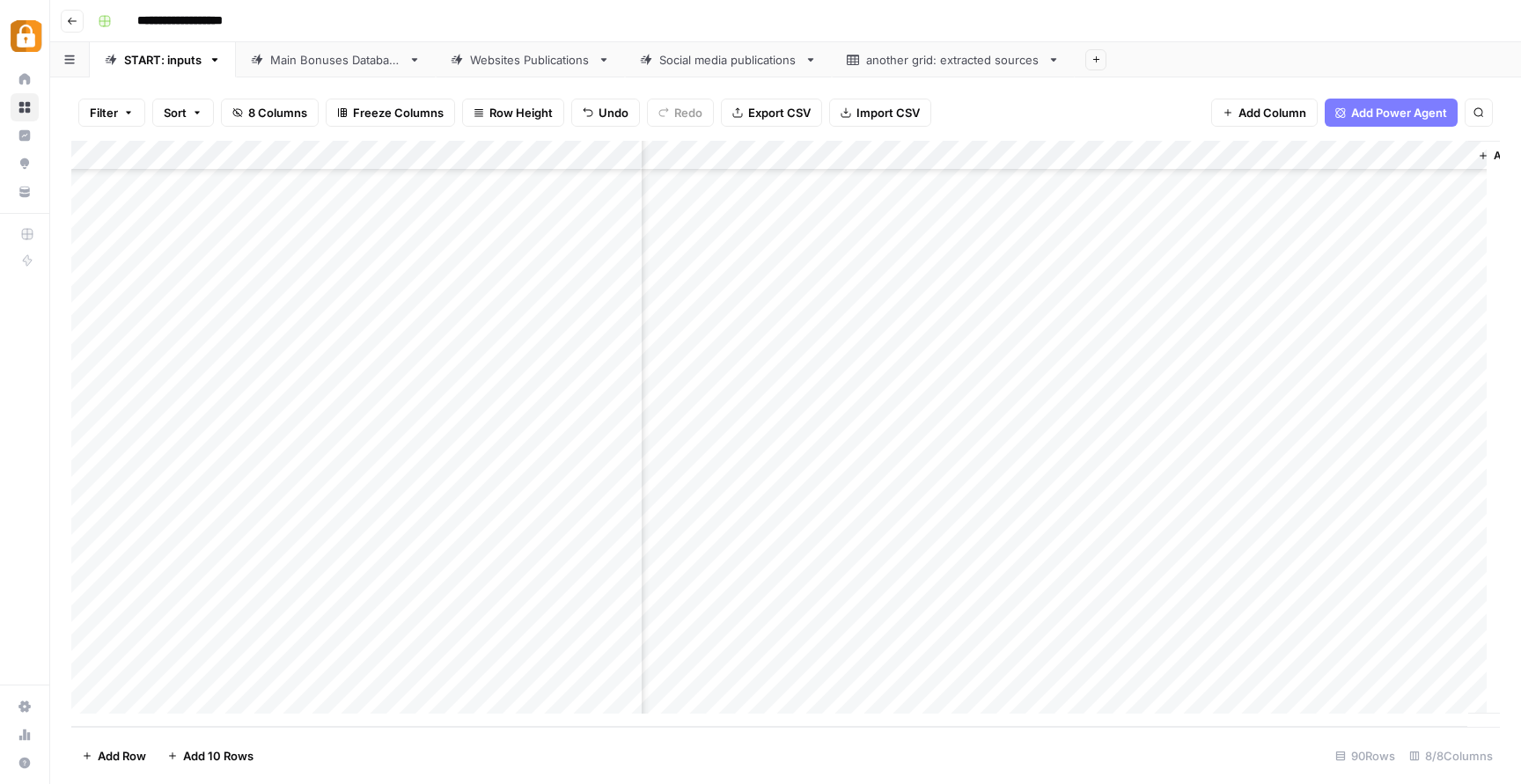
click at [1110, 646] on div "Add Column" at bounding box center [785, 433] width 1429 height 586
drag, startPoint x: 1151, startPoint y: 654, endPoint x: 1147, endPoint y: 671, distance: 17.5
click at [1147, 671] on div "Add Column" at bounding box center [785, 433] width 1429 height 586
click at [1306, 666] on div "Add Column" at bounding box center [785, 433] width 1429 height 586
click at [320, 59] on div "Main Bonuses Database" at bounding box center [336, 60] width 131 height 18
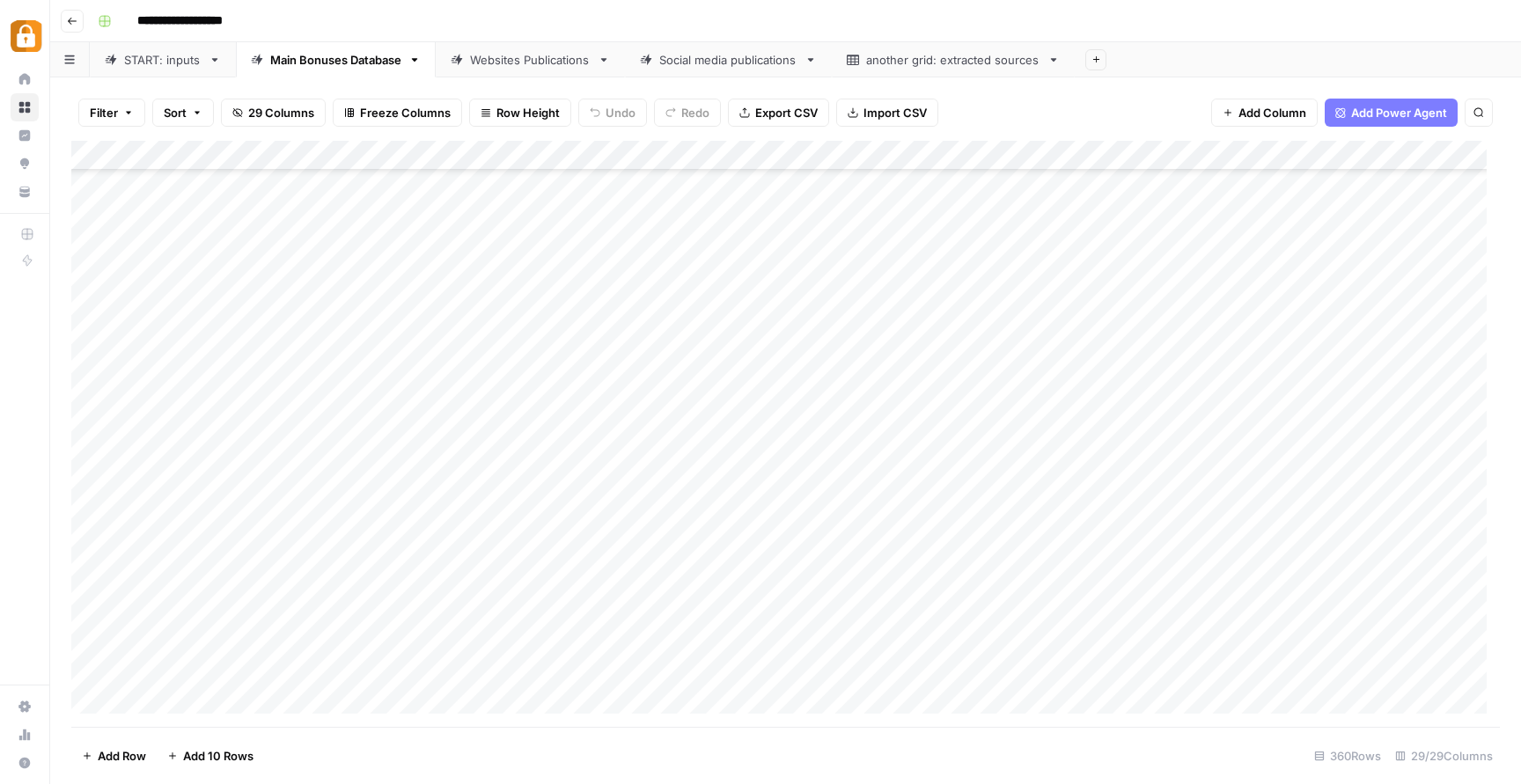
scroll to position [10258, 0]
click at [603, 670] on div "Add Column" at bounding box center [785, 433] width 1429 height 586
type textarea "*"
paste textarea "**********"
click at [557, 673] on textarea "**********" at bounding box center [691, 671] width 281 height 25
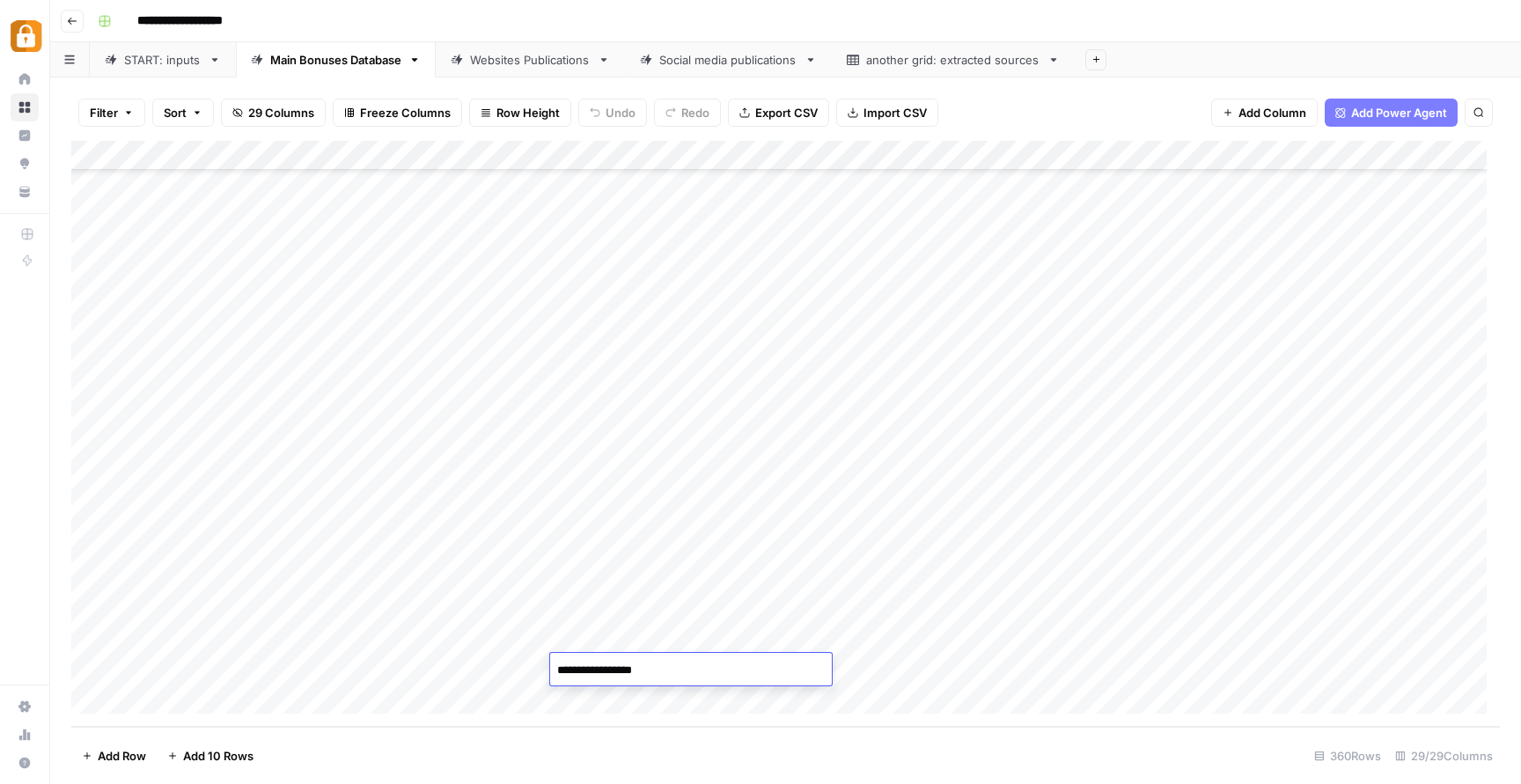
type textarea "**********"
click at [810, 603] on div "Add Column" at bounding box center [785, 433] width 1429 height 586
click at [1025, 674] on div "Add Column" at bounding box center [785, 433] width 1429 height 586
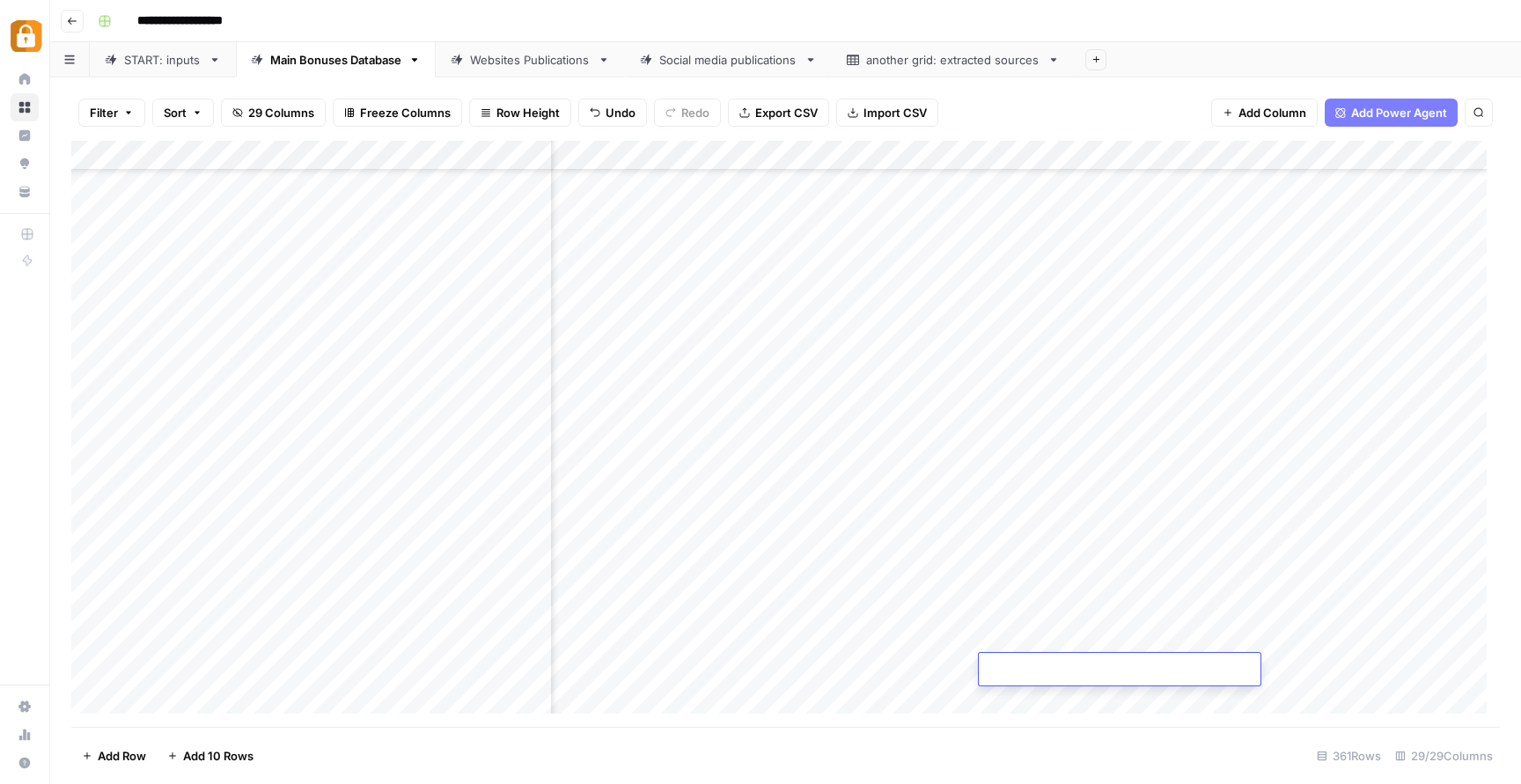
type textarea "*******"
click at [972, 595] on div "Add Column" at bounding box center [785, 433] width 1429 height 586
click at [1100, 667] on div "Add Column" at bounding box center [785, 433] width 1429 height 586
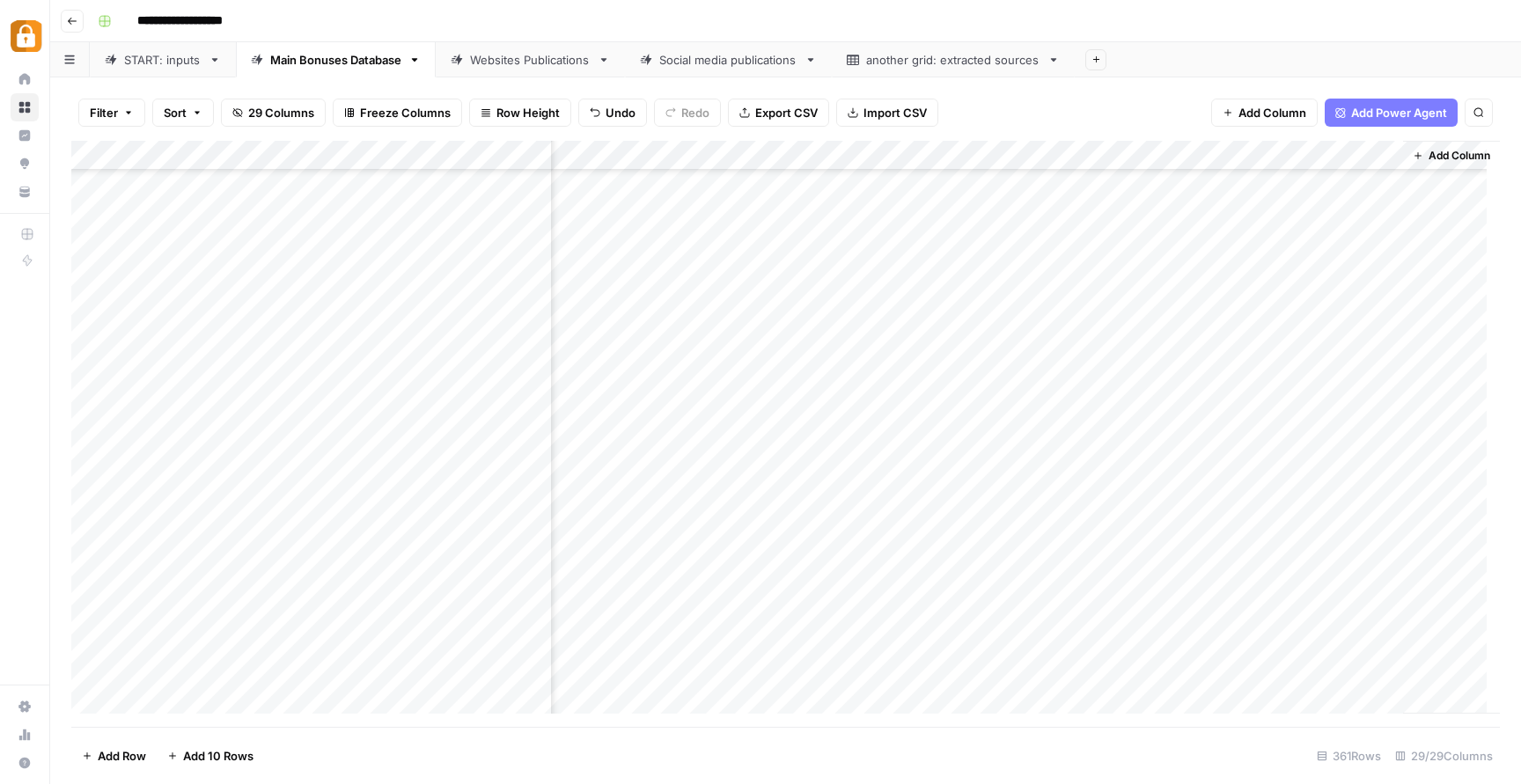
click at [545, 65] on div "Websites Publications" at bounding box center [530, 60] width 121 height 18
click at [826, 644] on div "Add Column" at bounding box center [785, 433] width 1429 height 586
type textarea "******"
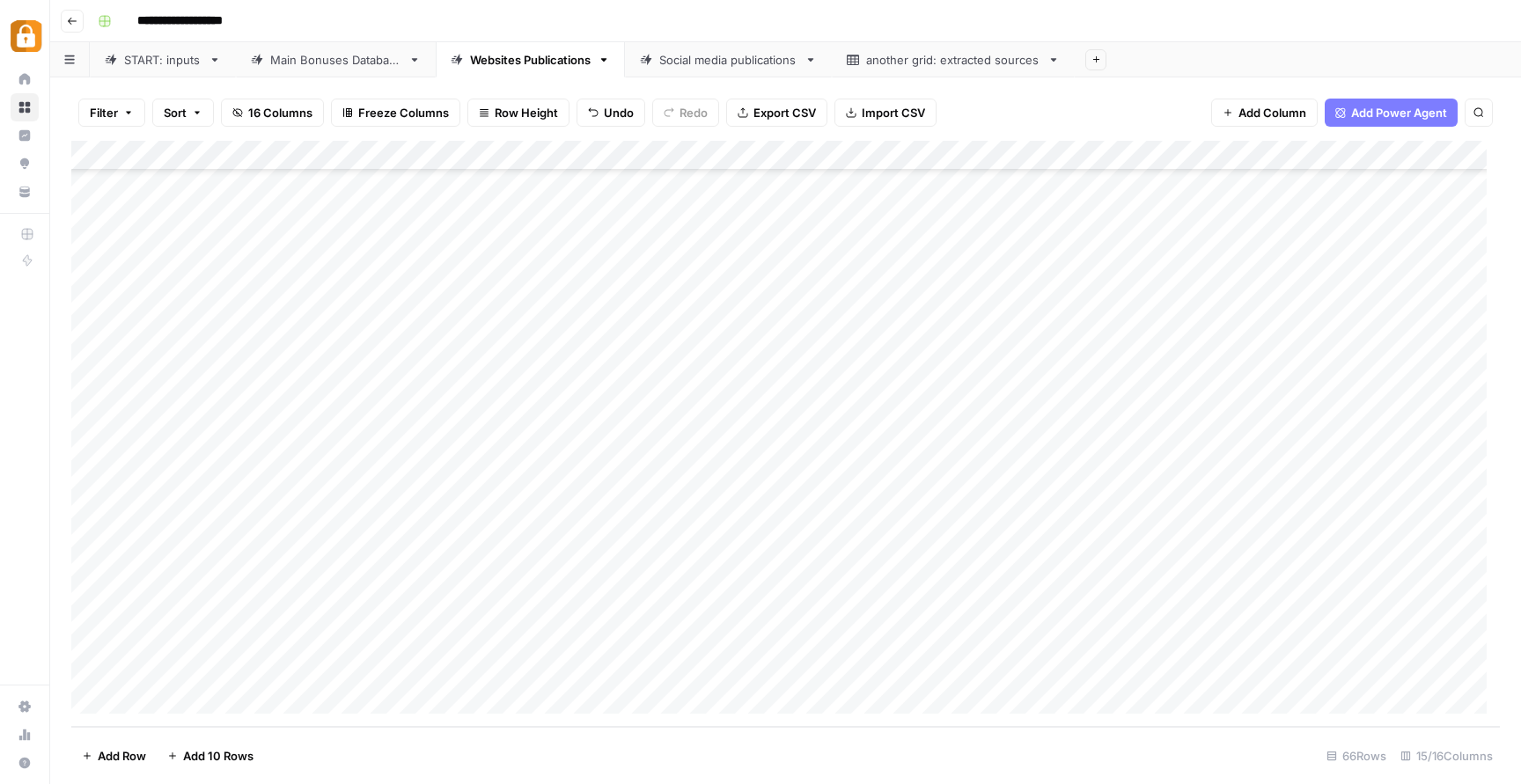
scroll to position [1460, 293]
click at [1172, 637] on div "Add Column" at bounding box center [785, 433] width 1429 height 586
click at [1000, 639] on div "Add Column" at bounding box center [785, 433] width 1429 height 586
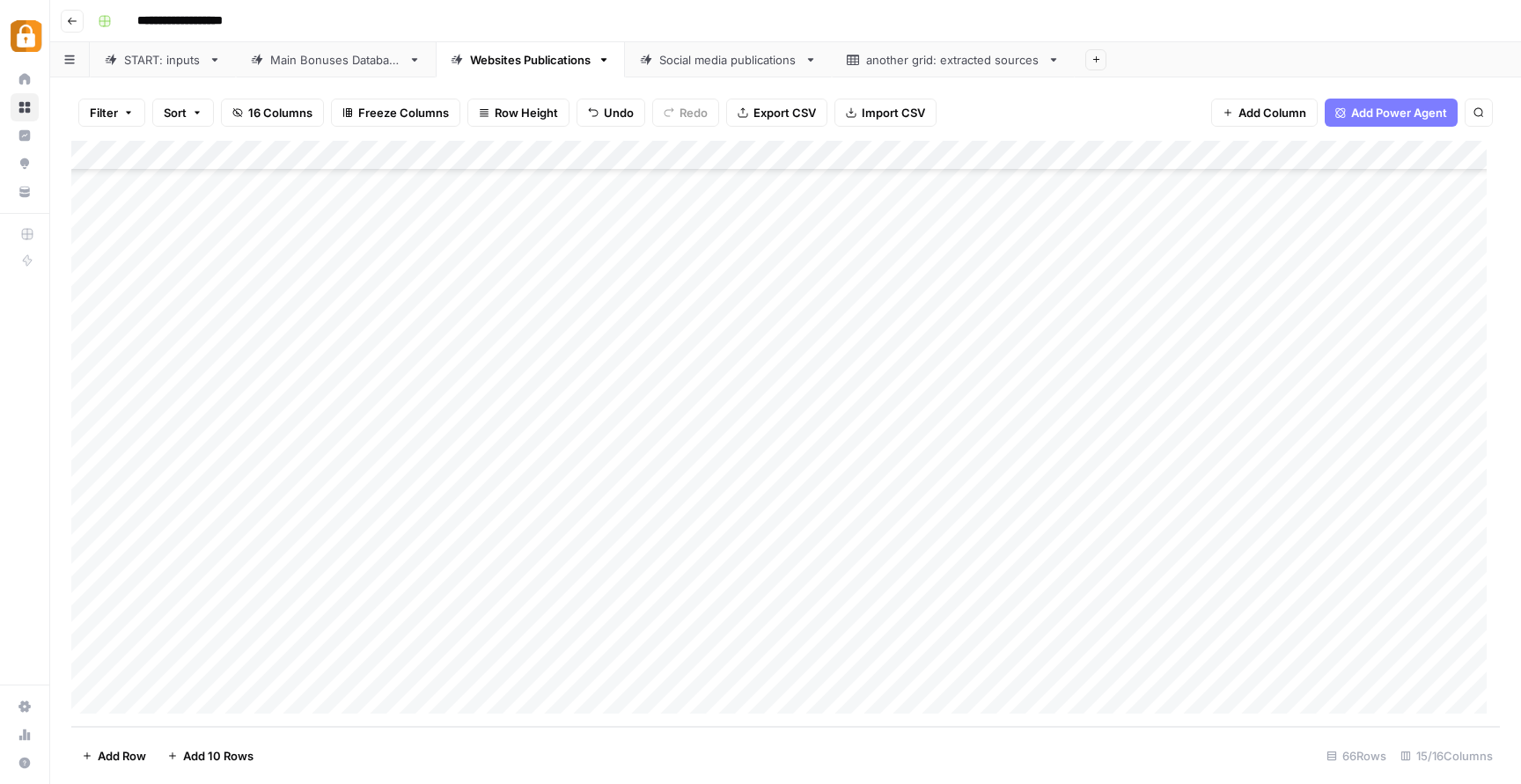
click at [374, 67] on link "Main Bonuses Database" at bounding box center [336, 59] width 200 height 35
click at [676, 602] on div "Add Column" at bounding box center [785, 433] width 1429 height 586
drag, startPoint x: 754, startPoint y: 622, endPoint x: 749, endPoint y: 638, distance: 16.8
click at [746, 641] on div "Add Column" at bounding box center [785, 433] width 1429 height 586
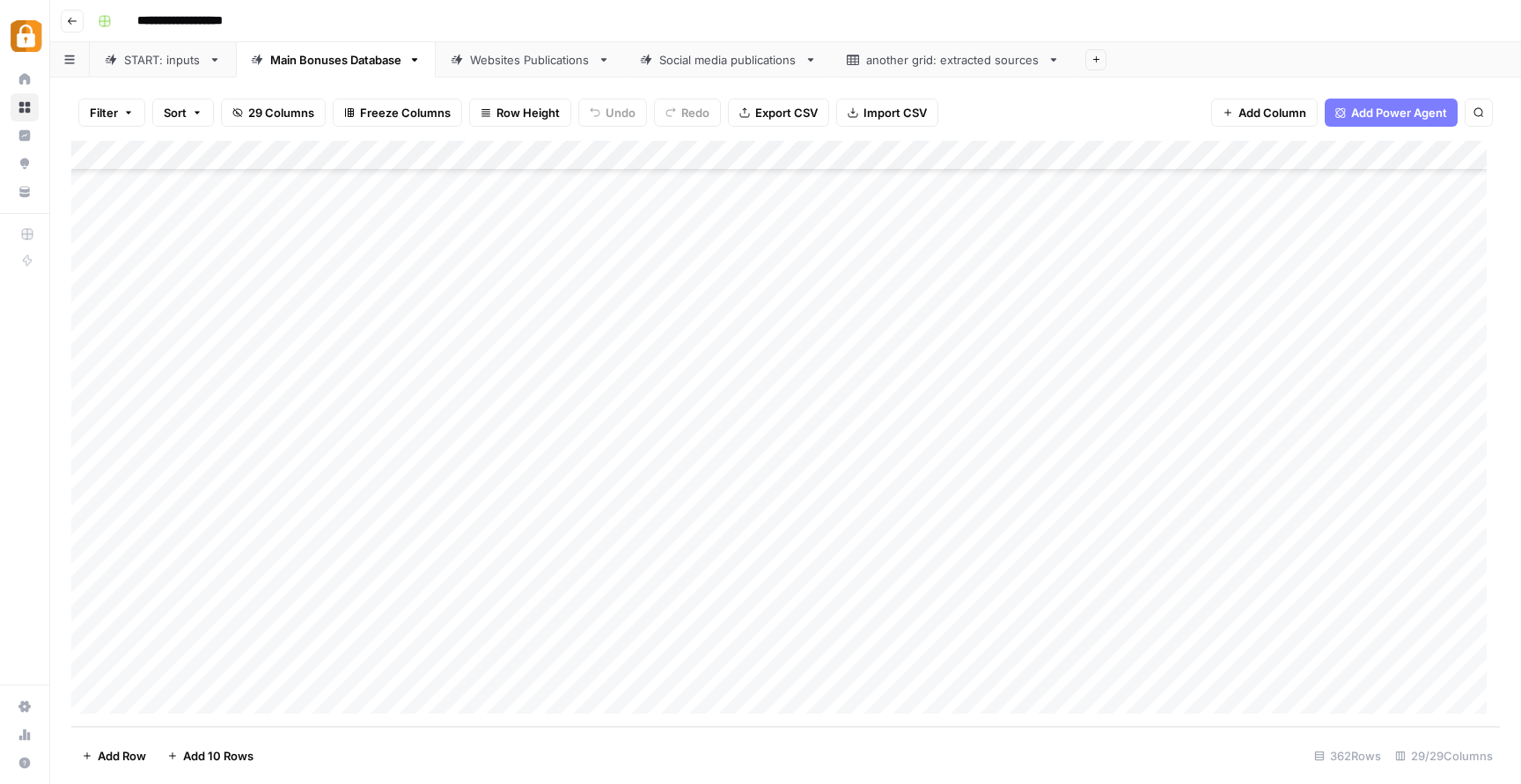
click at [1103, 639] on div "Add Column" at bounding box center [785, 433] width 1429 height 586
click at [170, 72] on link "START: inputs" at bounding box center [163, 59] width 146 height 35
click at [328, 53] on div "Main Bonuses Database" at bounding box center [336, 60] width 131 height 18
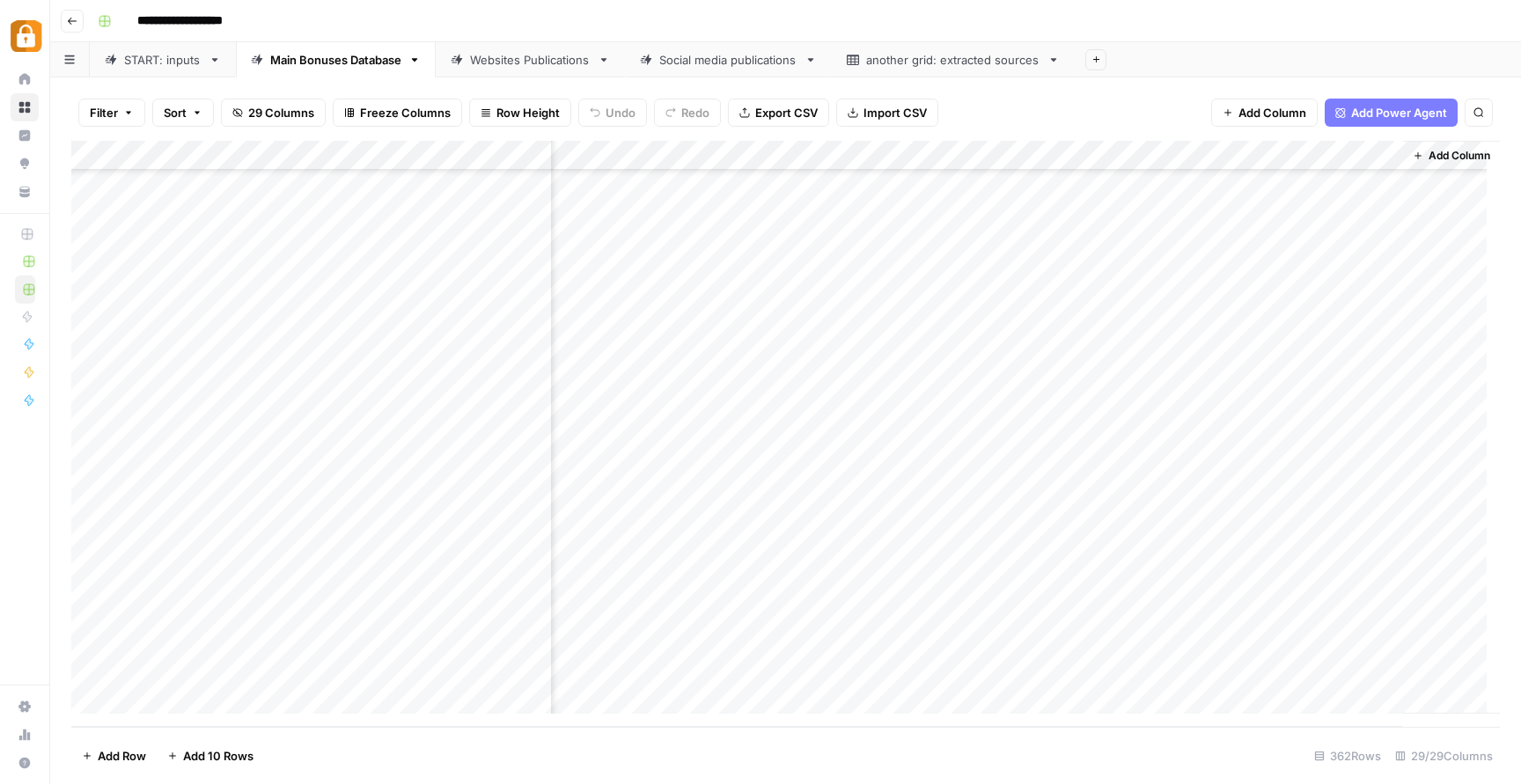
click at [521, 58] on div "Websites Publications" at bounding box center [530, 60] width 121 height 18
click at [342, 61] on div "Main Bonuses Database" at bounding box center [336, 60] width 131 height 18
click at [837, 636] on div "Add Column" at bounding box center [785, 433] width 1429 height 586
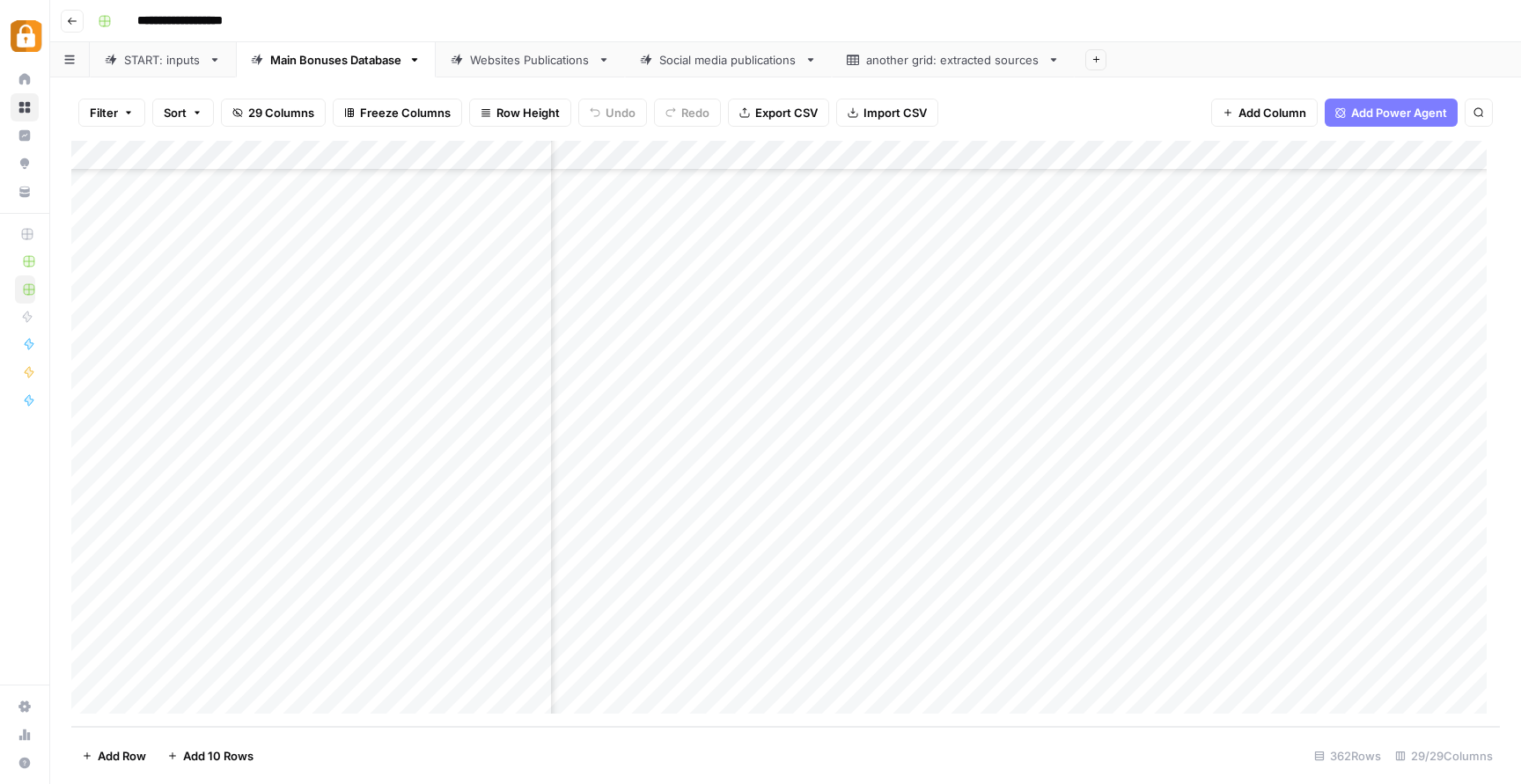
scroll to position [10317, 1826]
click at [1270, 627] on div "Add Column" at bounding box center [785, 433] width 1429 height 586
click at [1269, 628] on textarea at bounding box center [1376, 641] width 281 height 25
paste textarea "*********"
type textarea "*********"
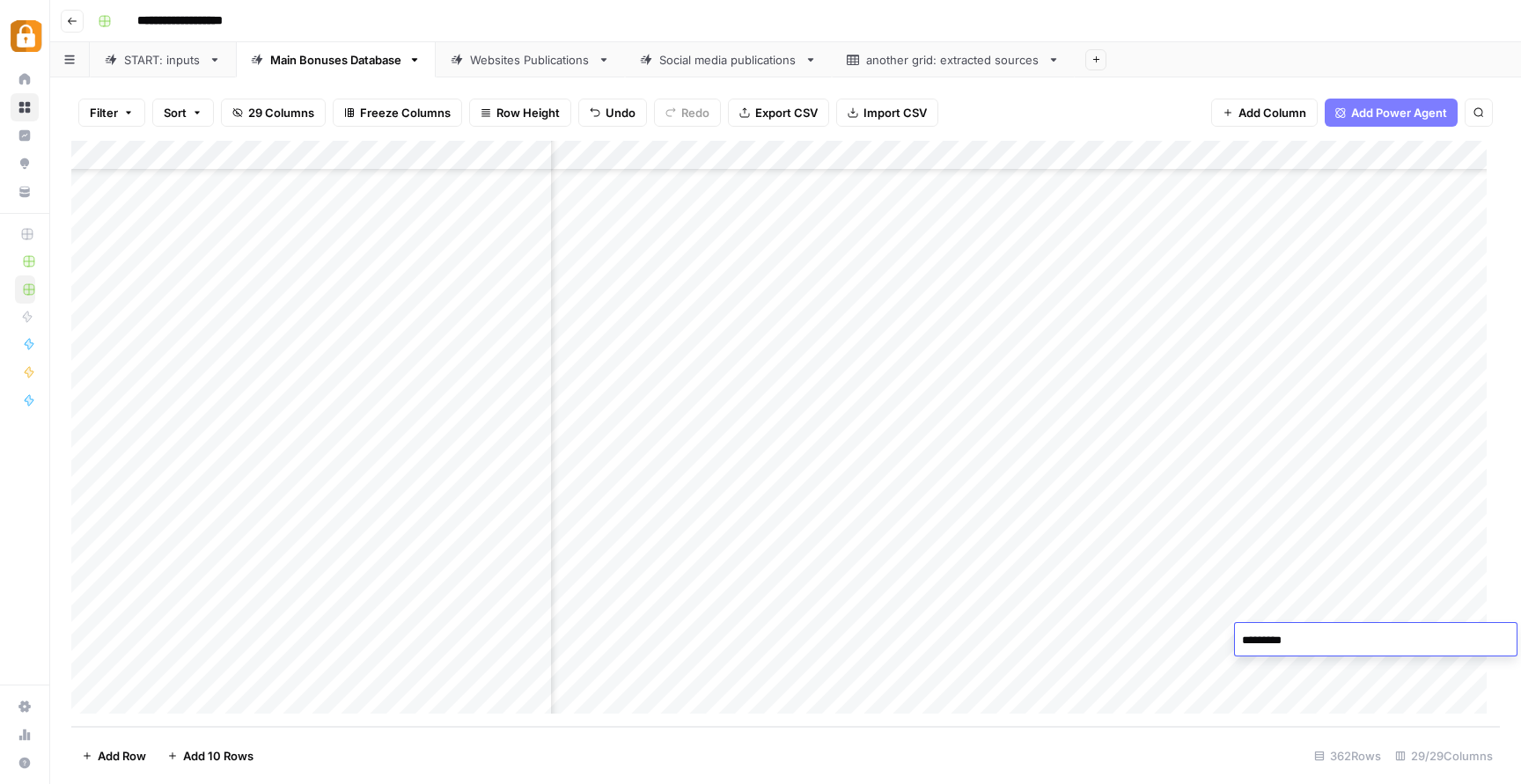
click at [1126, 632] on div "Add Column" at bounding box center [785, 433] width 1429 height 586
click at [1203, 639] on div "Add Column" at bounding box center [785, 433] width 1429 height 586
click at [518, 78] on div "Filter Sort 29 Columns Freeze Columns Row Height Undo Redo Export CSV Import CS…" at bounding box center [786, 431] width 1472 height 707
click at [524, 62] on div "Websites Publications" at bounding box center [530, 60] width 121 height 18
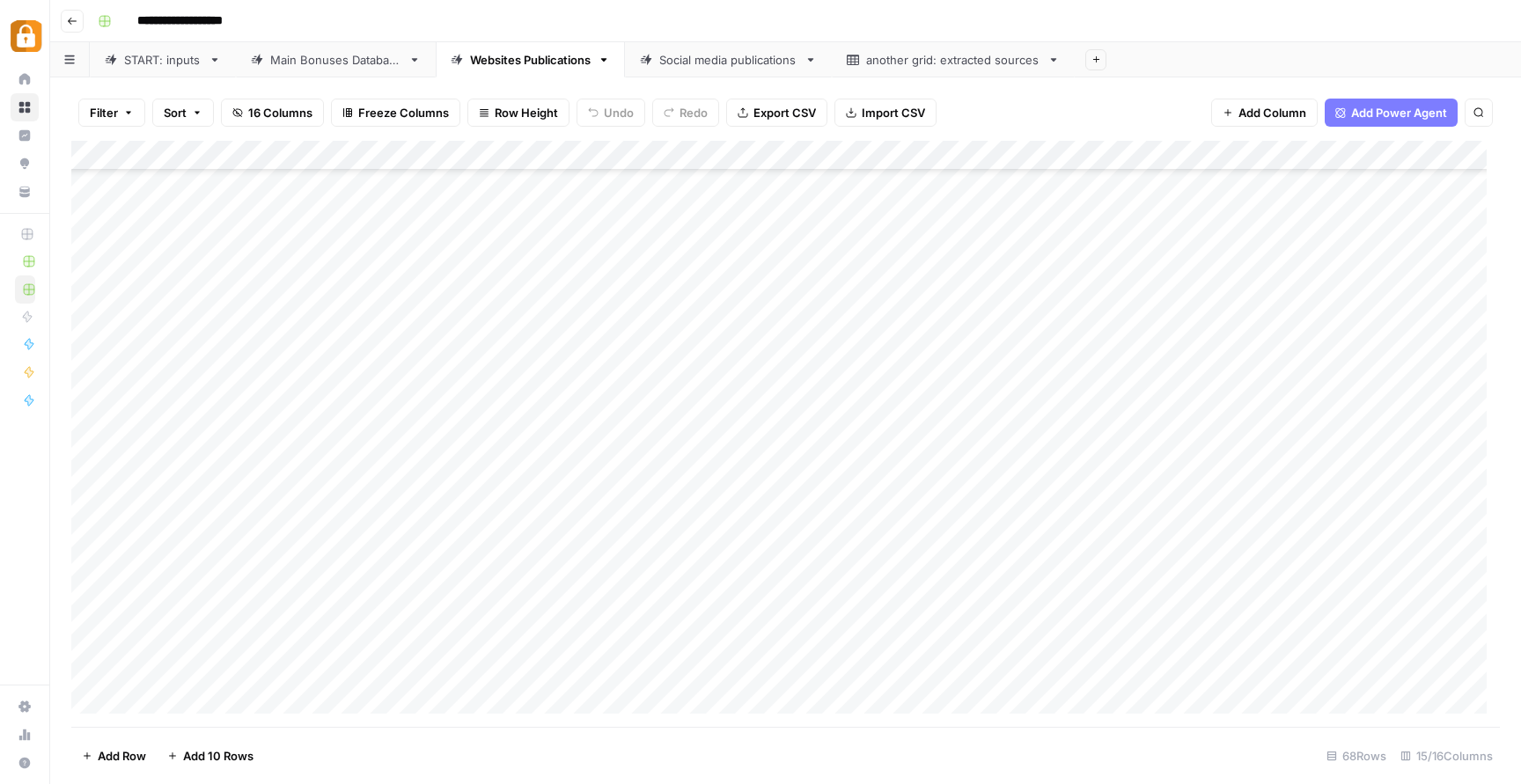
scroll to position [1520, 0]
click at [355, 57] on div "Main Bonuses Database" at bounding box center [336, 60] width 131 height 18
click at [143, 46] on link "START: inputs" at bounding box center [163, 59] width 146 height 35
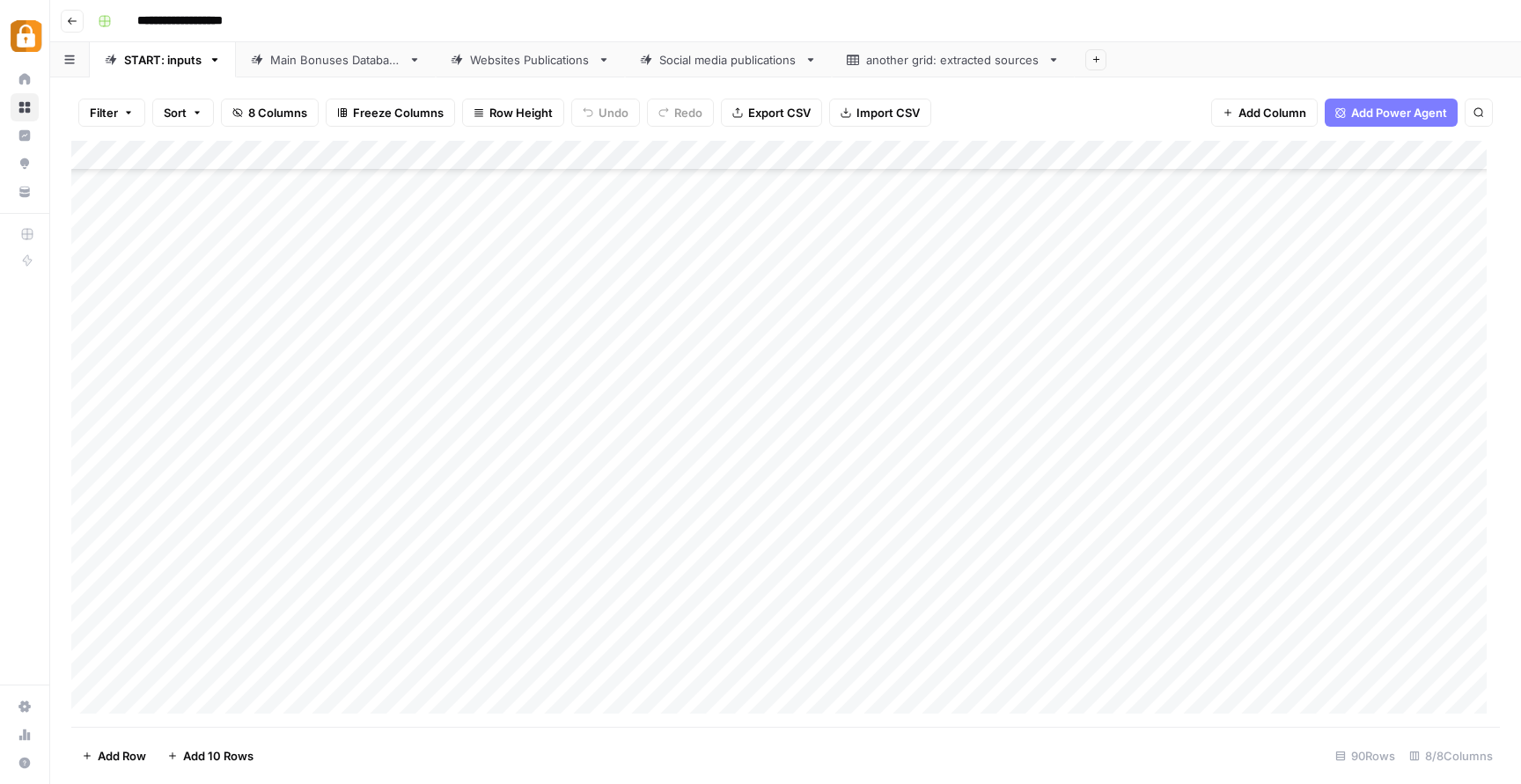
scroll to position [2178, 0]
click at [329, 61] on div "Main Bonuses Database" at bounding box center [336, 60] width 131 height 18
click at [533, 58] on div "Websites Publications" at bounding box center [530, 60] width 121 height 18
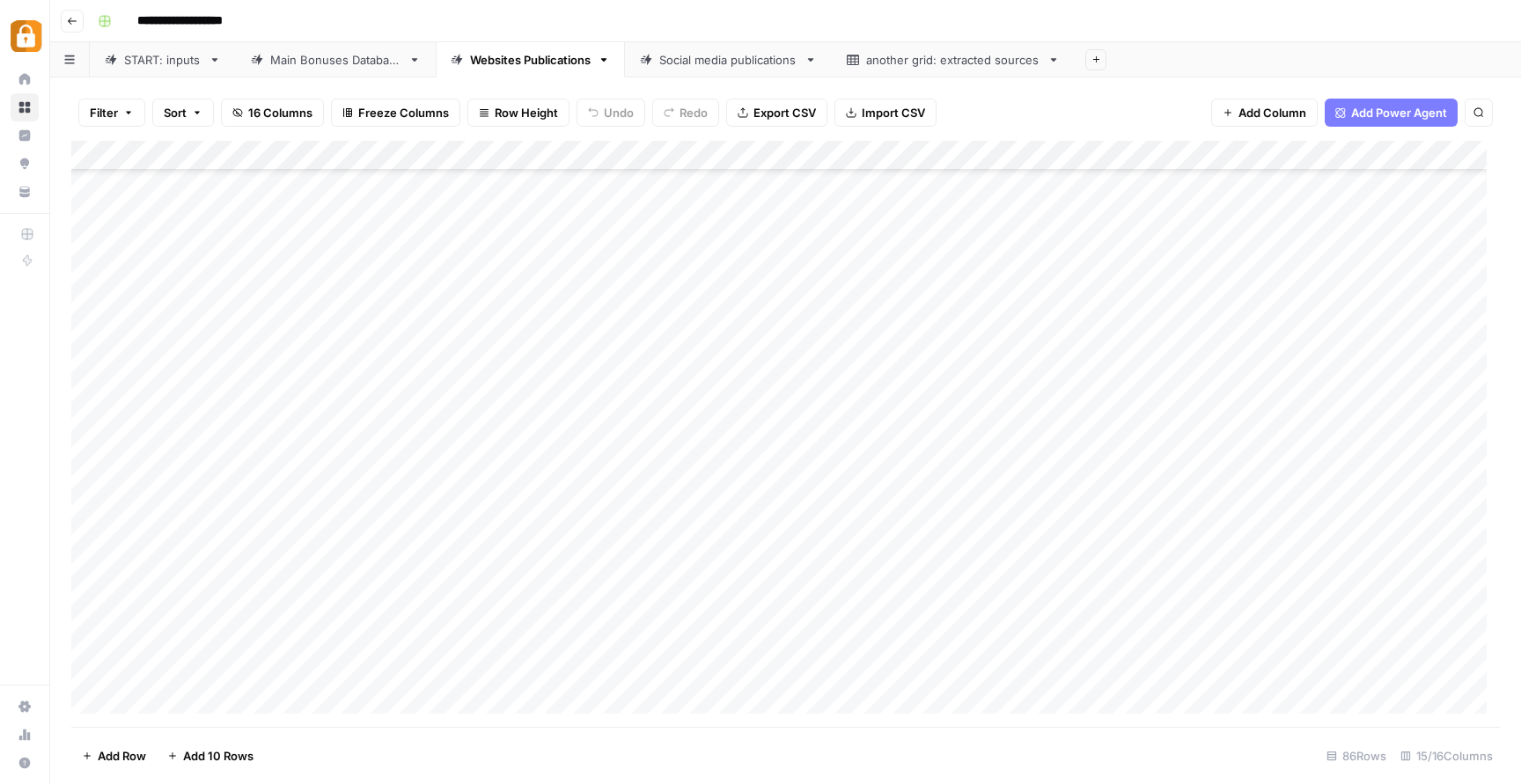
click at [378, 437] on div "Add Column" at bounding box center [785, 433] width 1429 height 586
click at [638, 423] on div "Add Column" at bounding box center [785, 433] width 1429 height 586
type textarea "******"
drag, startPoint x: 813, startPoint y: 505, endPoint x: 827, endPoint y: 507, distance: 14.1
click at [826, 507] on div "Add Column" at bounding box center [785, 433] width 1429 height 586
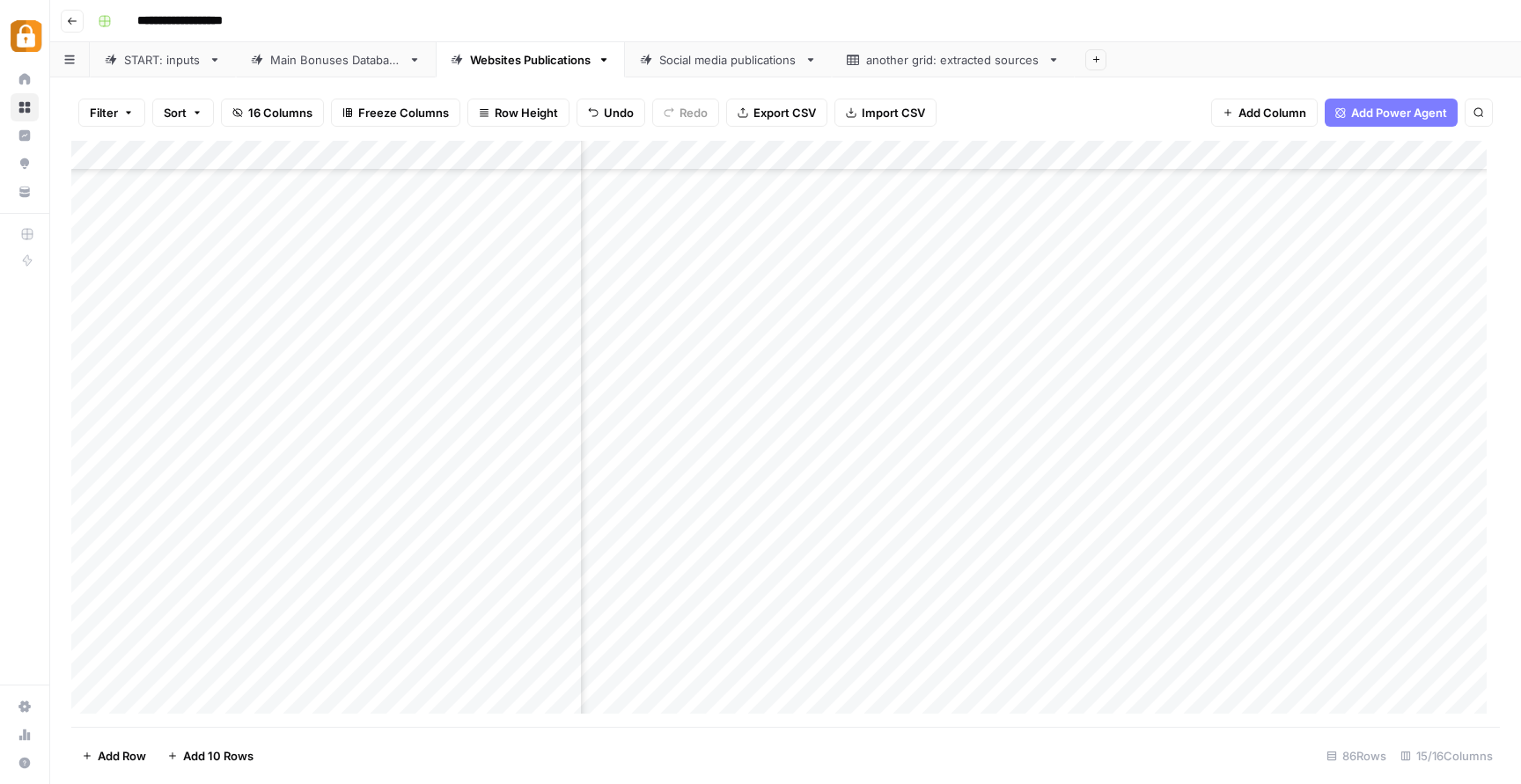
scroll to position [1699, 415]
click at [1048, 431] on div "Add Column" at bounding box center [785, 433] width 1429 height 586
click at [96, 434] on div "Add Column" at bounding box center [785, 433] width 1429 height 586
click at [141, 761] on span "Delete 1 Row" at bounding box center [117, 755] width 70 height 18
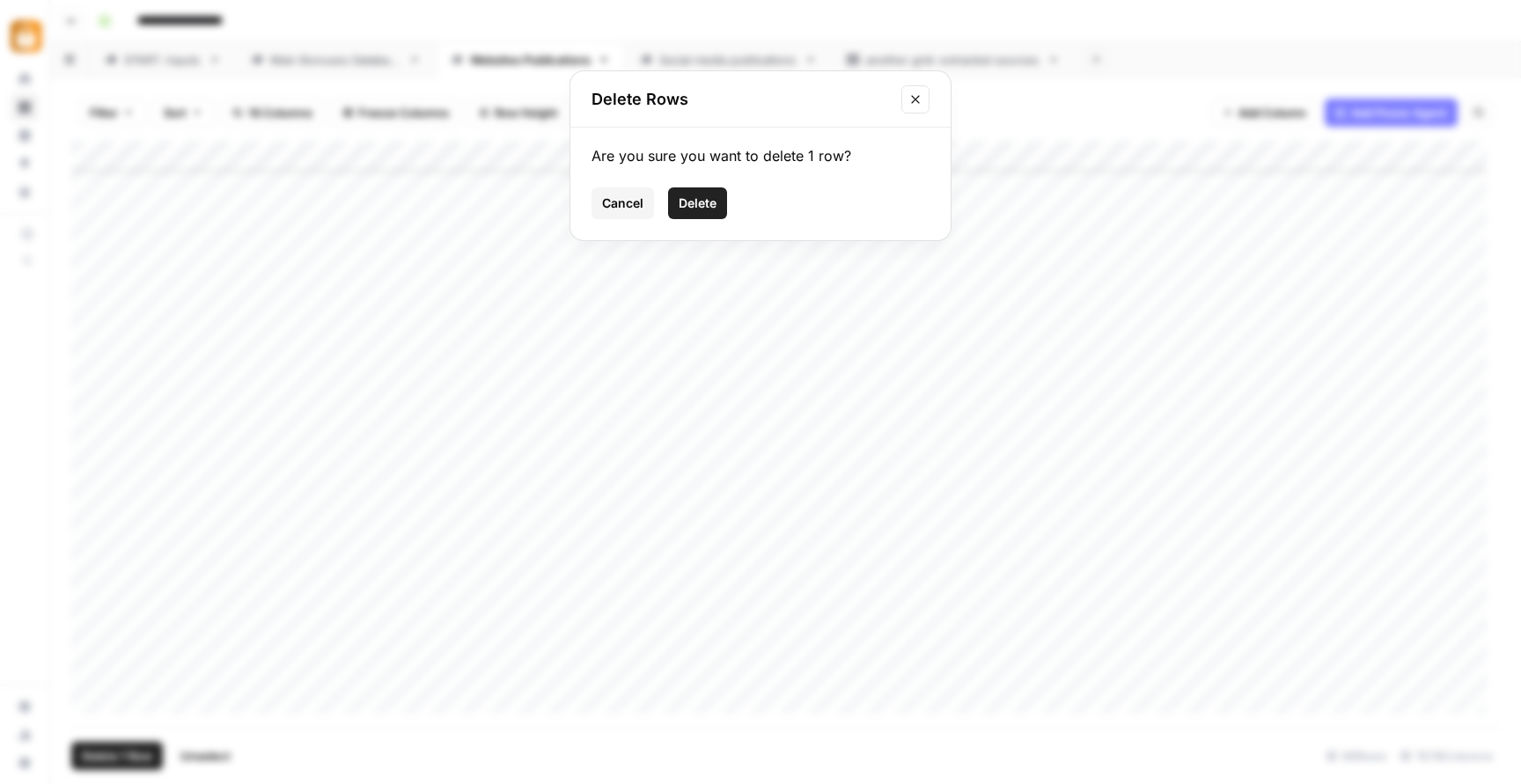
click at [695, 209] on span "Delete" at bounding box center [698, 203] width 38 height 18
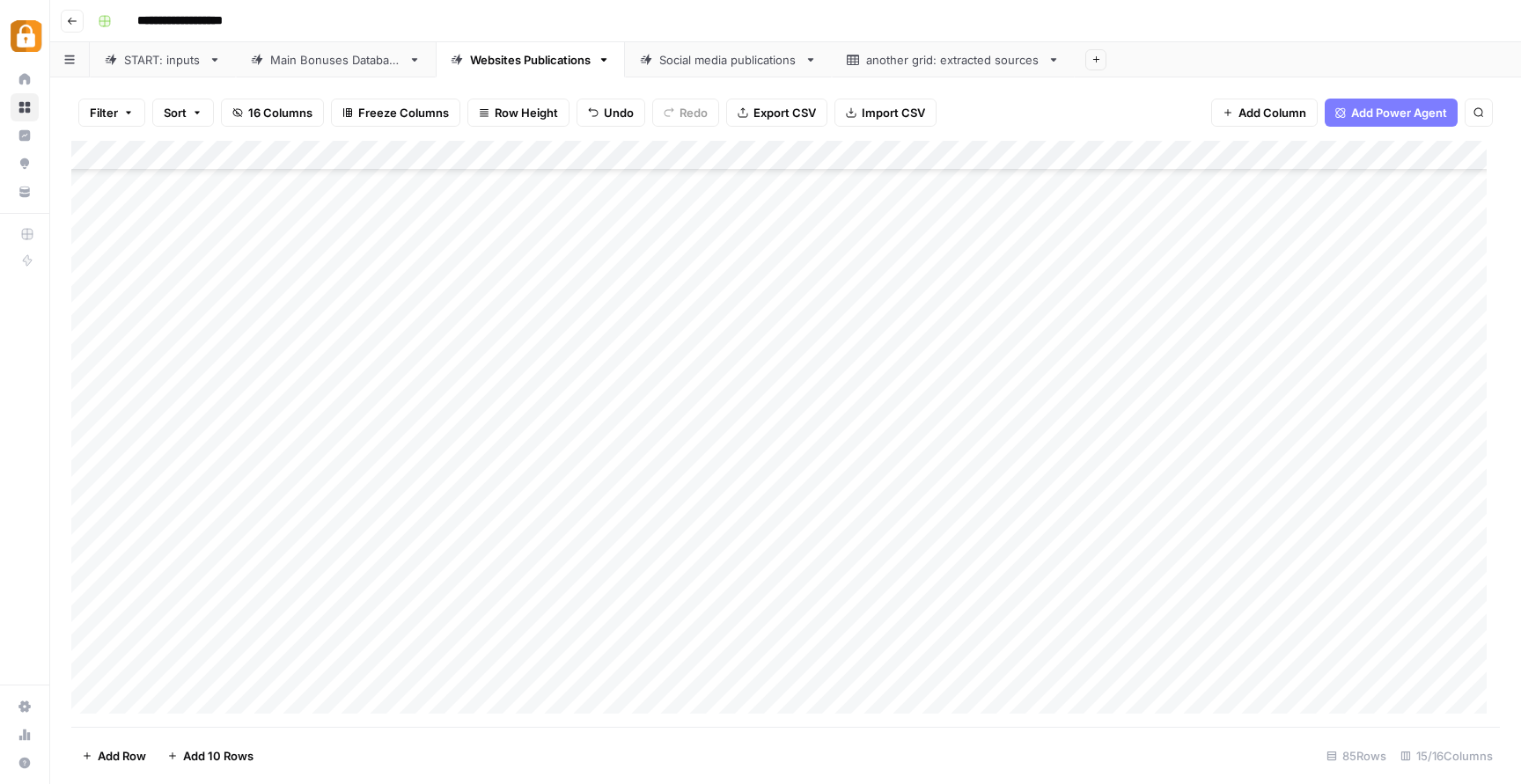
click at [507, 511] on div "Add Column" at bounding box center [785, 433] width 1429 height 586
click at [928, 556] on div "Add Column" at bounding box center [785, 433] width 1429 height 586
click at [1088, 536] on div "Add Column" at bounding box center [785, 433] width 1429 height 586
click at [561, 518] on div "Add Column" at bounding box center [785, 433] width 1429 height 586
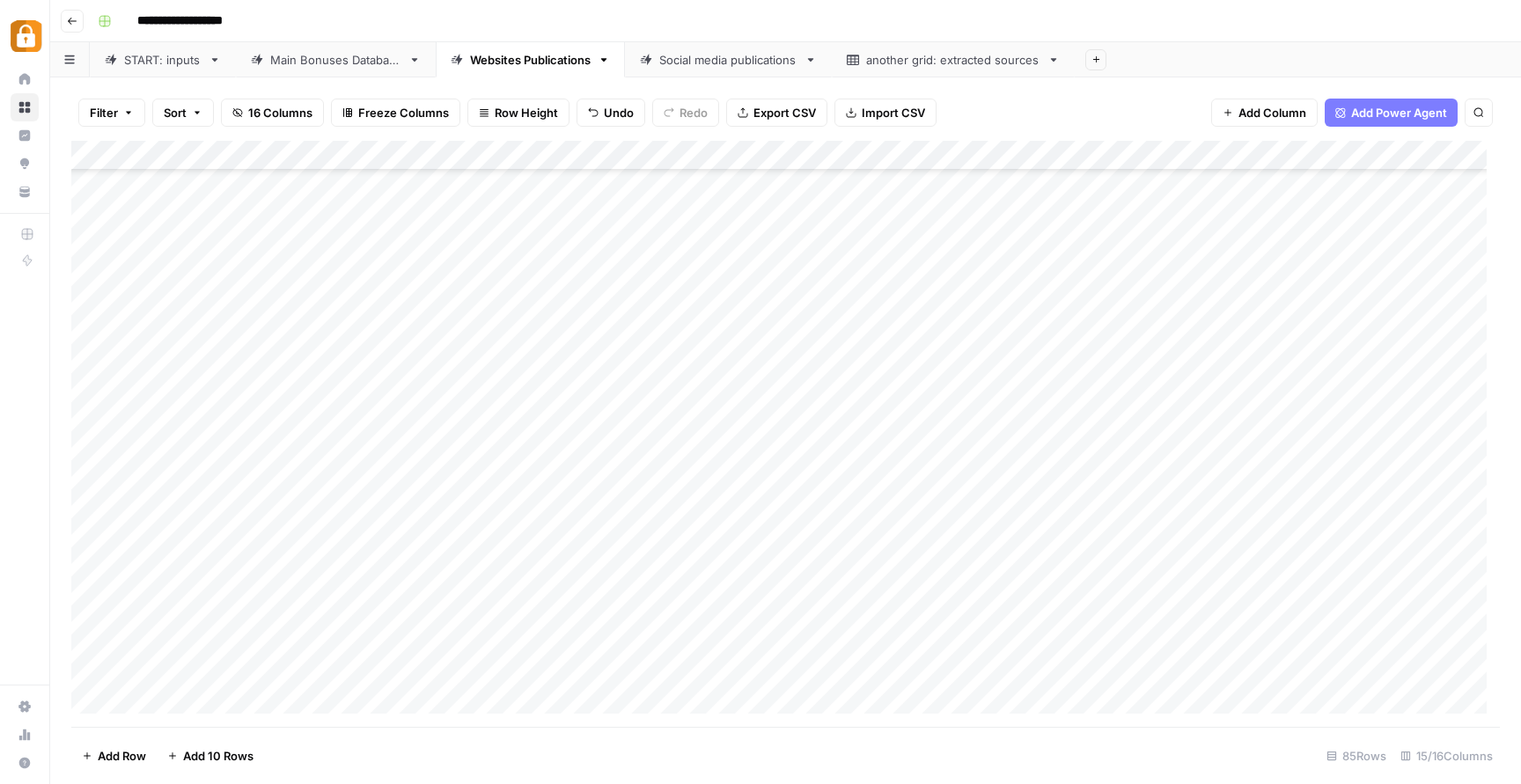
click at [680, 519] on div "Add Column" at bounding box center [785, 433] width 1429 height 586
click at [873, 523] on div "Add Column" at bounding box center [785, 433] width 1429 height 586
type textarea "******"
click at [1460, 522] on div "Add Column" at bounding box center [785, 433] width 1429 height 586
click at [663, 523] on div "Add Column" at bounding box center [785, 433] width 1429 height 586
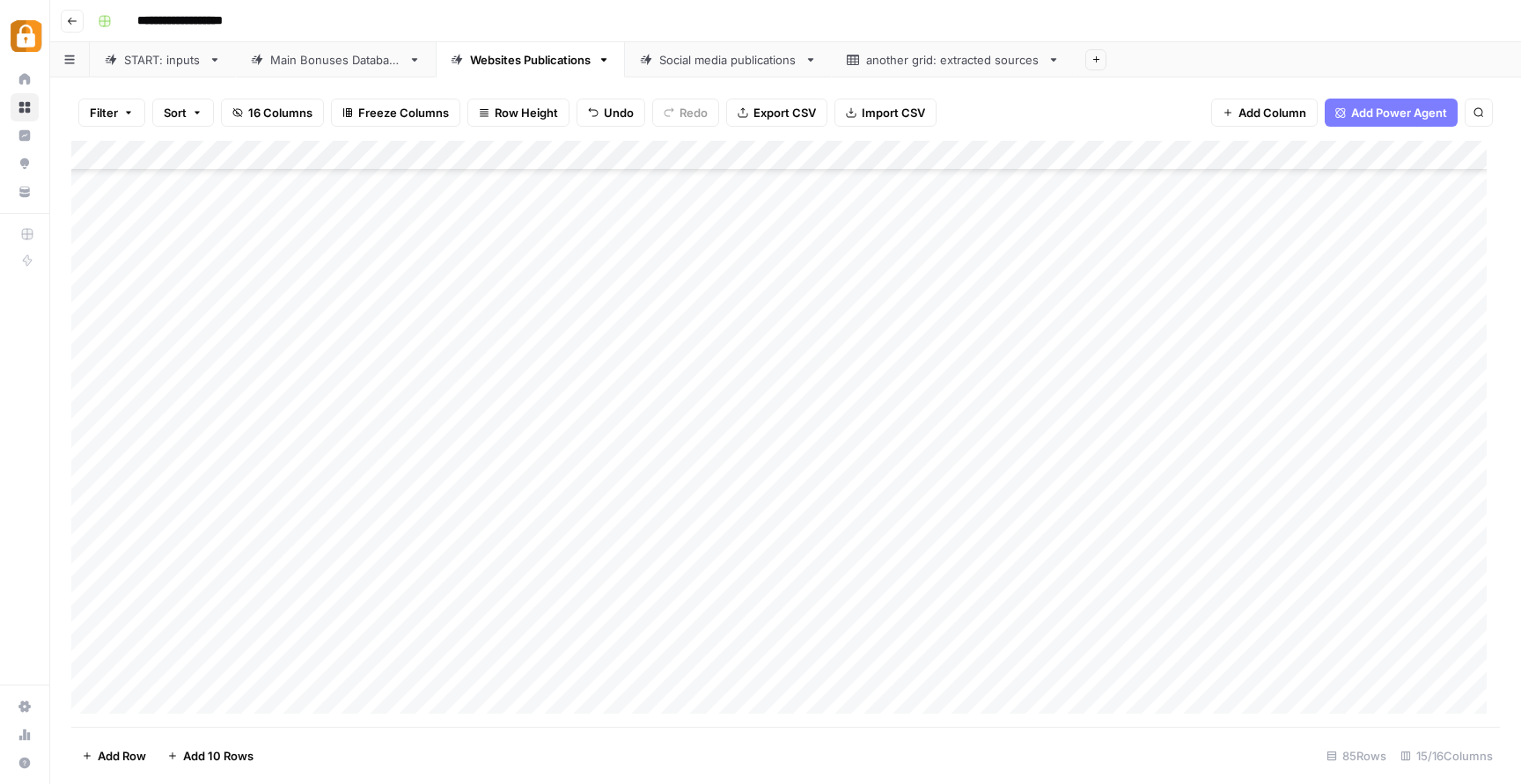
click at [663, 522] on div "Add Column" at bounding box center [785, 433] width 1429 height 586
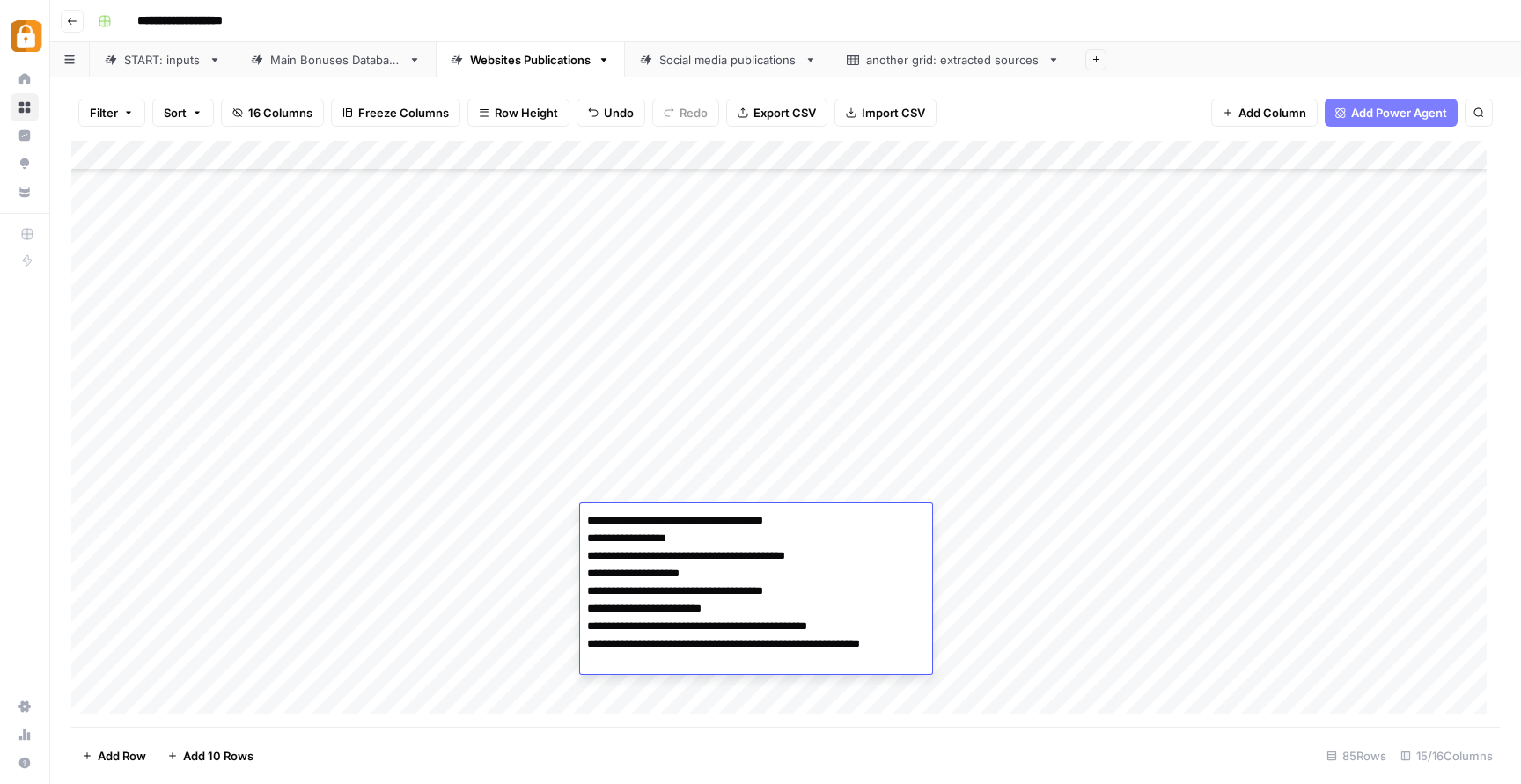
click at [1008, 499] on div "Add Column" at bounding box center [785, 433] width 1429 height 586
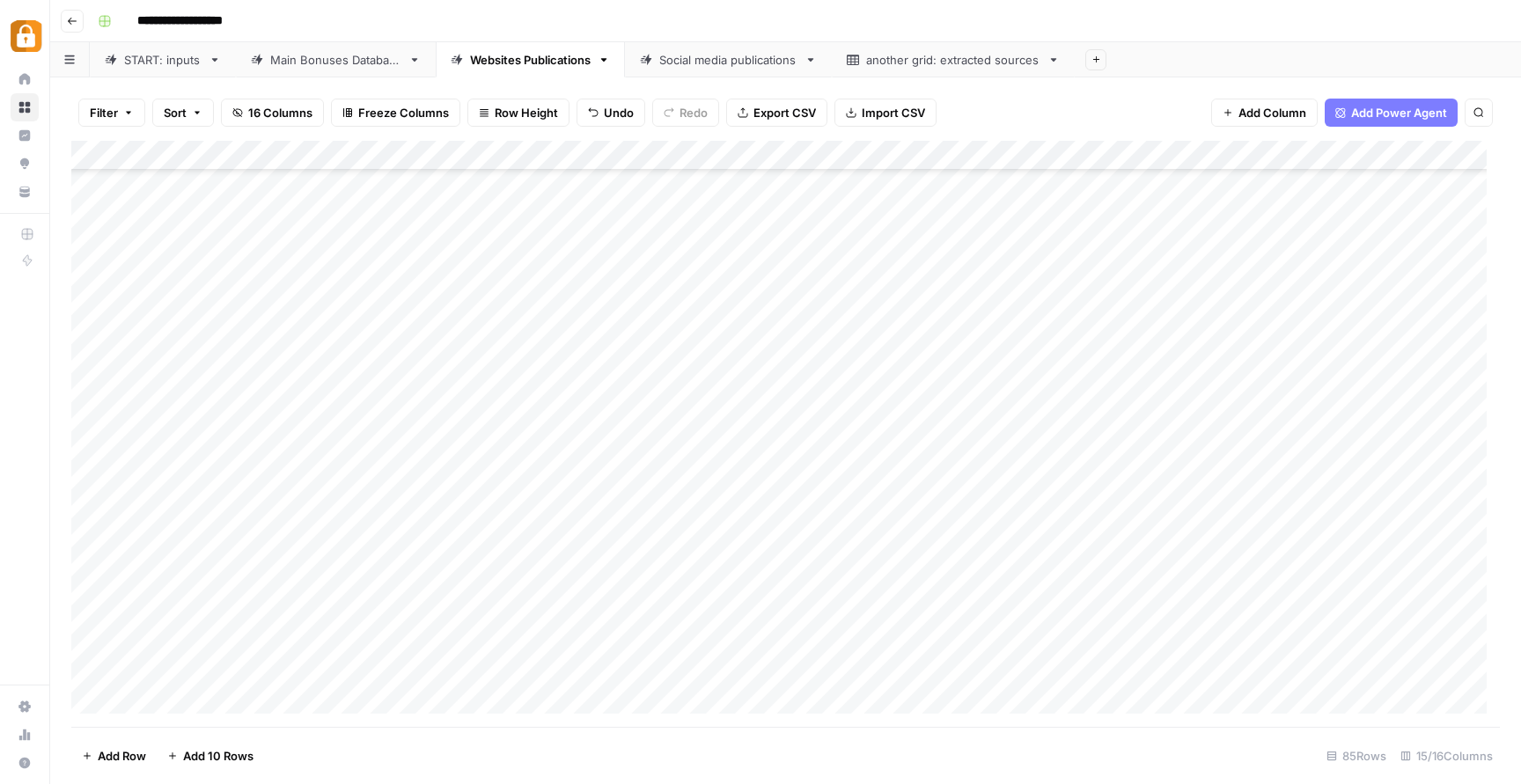
click at [924, 518] on div "Add Column" at bounding box center [785, 433] width 1429 height 586
click at [92, 434] on div "Add Column" at bounding box center [785, 433] width 1429 height 586
click at [90, 457] on div "Add Column" at bounding box center [785, 433] width 1429 height 586
click at [87, 489] on div "Add Column" at bounding box center [785, 433] width 1429 height 586
click at [150, 766] on button "Delete 3 Rows" at bounding box center [121, 756] width 100 height 29
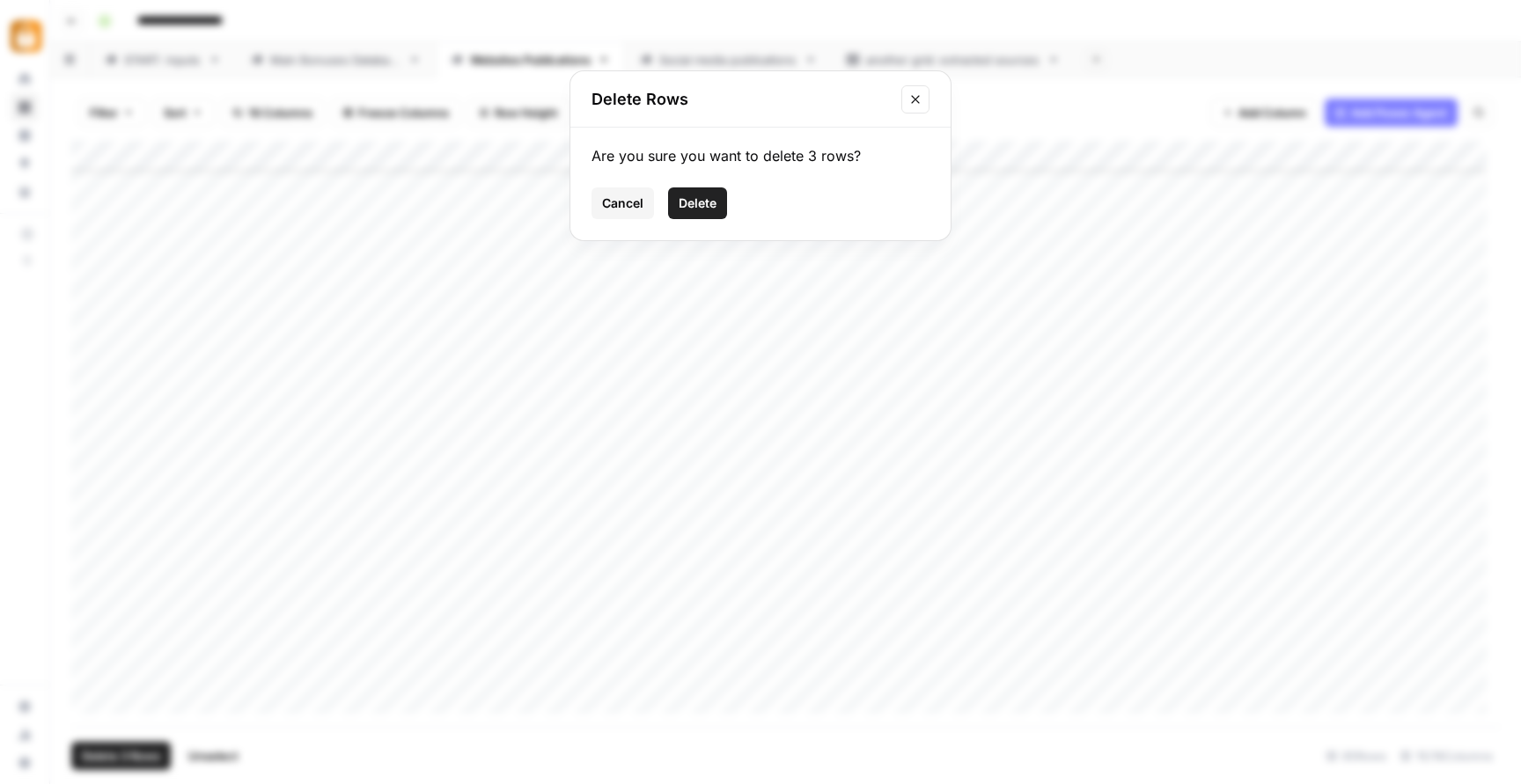
click at [708, 206] on span "Delete" at bounding box center [698, 203] width 38 height 18
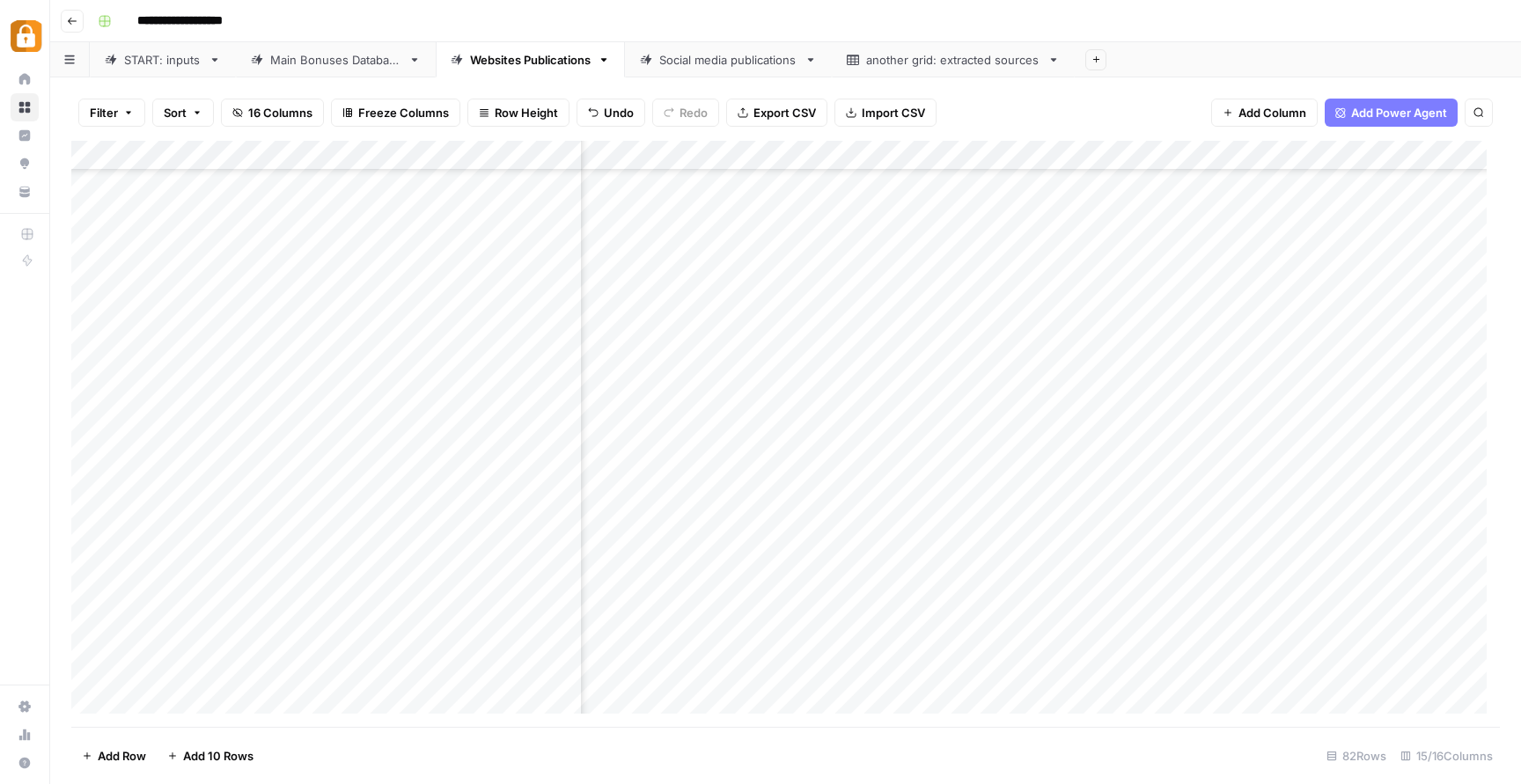
scroll to position [1699, 1381]
click at [1003, 427] on div "Add Column" at bounding box center [785, 433] width 1429 height 586
drag, startPoint x: 709, startPoint y: 729, endPoint x: 452, endPoint y: 728, distance: 257.0
click at [452, 728] on footer "Add Row Add 10 Rows 82 Rows 15/16 Columns" at bounding box center [785, 755] width 1429 height 57
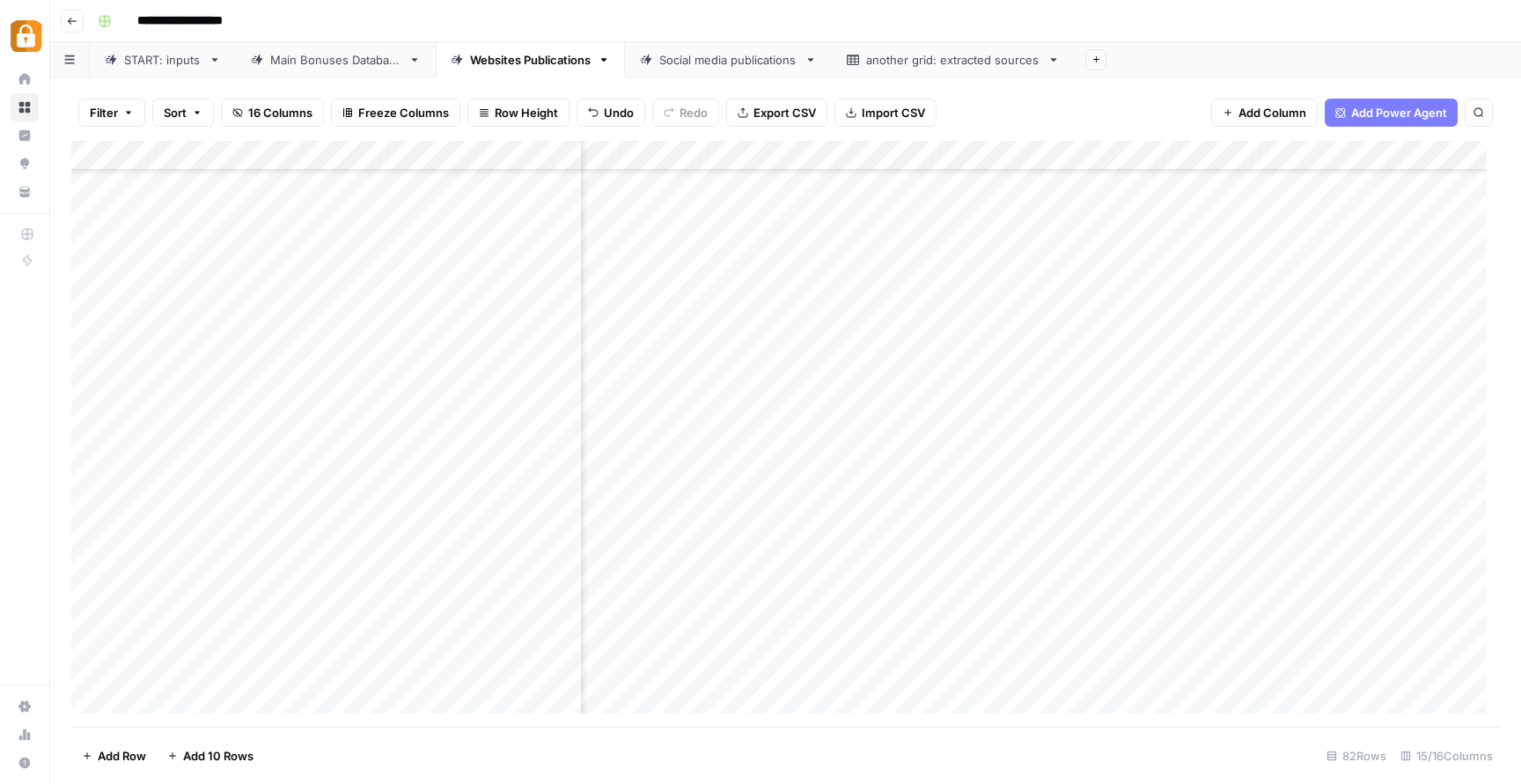
scroll to position [1699, 144]
click at [1010, 418] on div "Add Column" at bounding box center [785, 433] width 1429 height 586
click at [1132, 432] on div "Add Column" at bounding box center [785, 433] width 1429 height 586
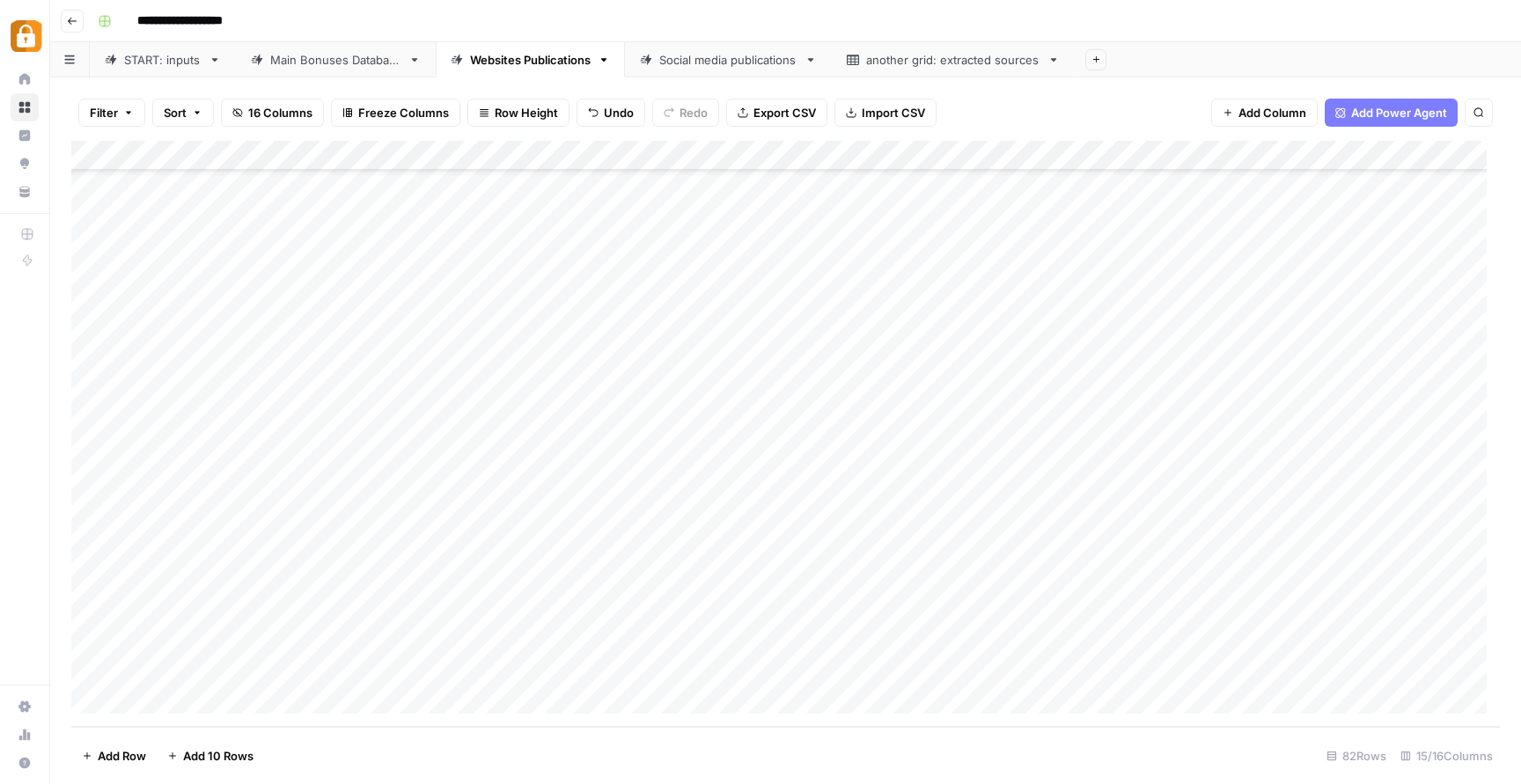
click at [164, 67] on div "START: inputs" at bounding box center [164, 60] width 78 height 18
click at [517, 64] on div "Websites Publications" at bounding box center [530, 60] width 121 height 18
click at [1263, 543] on div "Add Column" at bounding box center [785, 433] width 1429 height 586
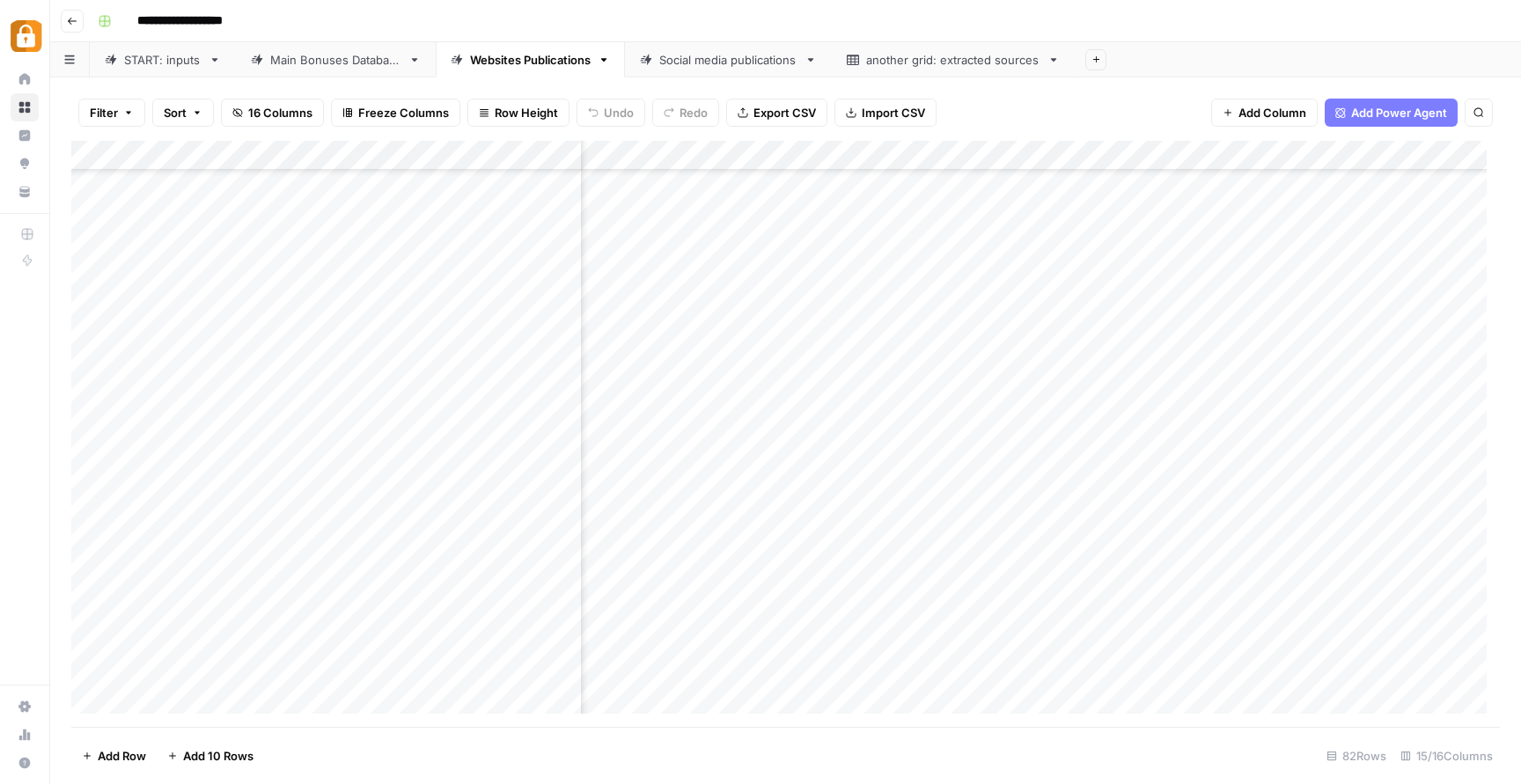
scroll to position [1589, 439]
click at [785, 530] on div "Add Column" at bounding box center [785, 433] width 1429 height 586
click at [772, 548] on textarea "**********" at bounding box center [772, 543] width 310 height 25
click at [774, 543] on textarea "**********" at bounding box center [772, 543] width 310 height 25
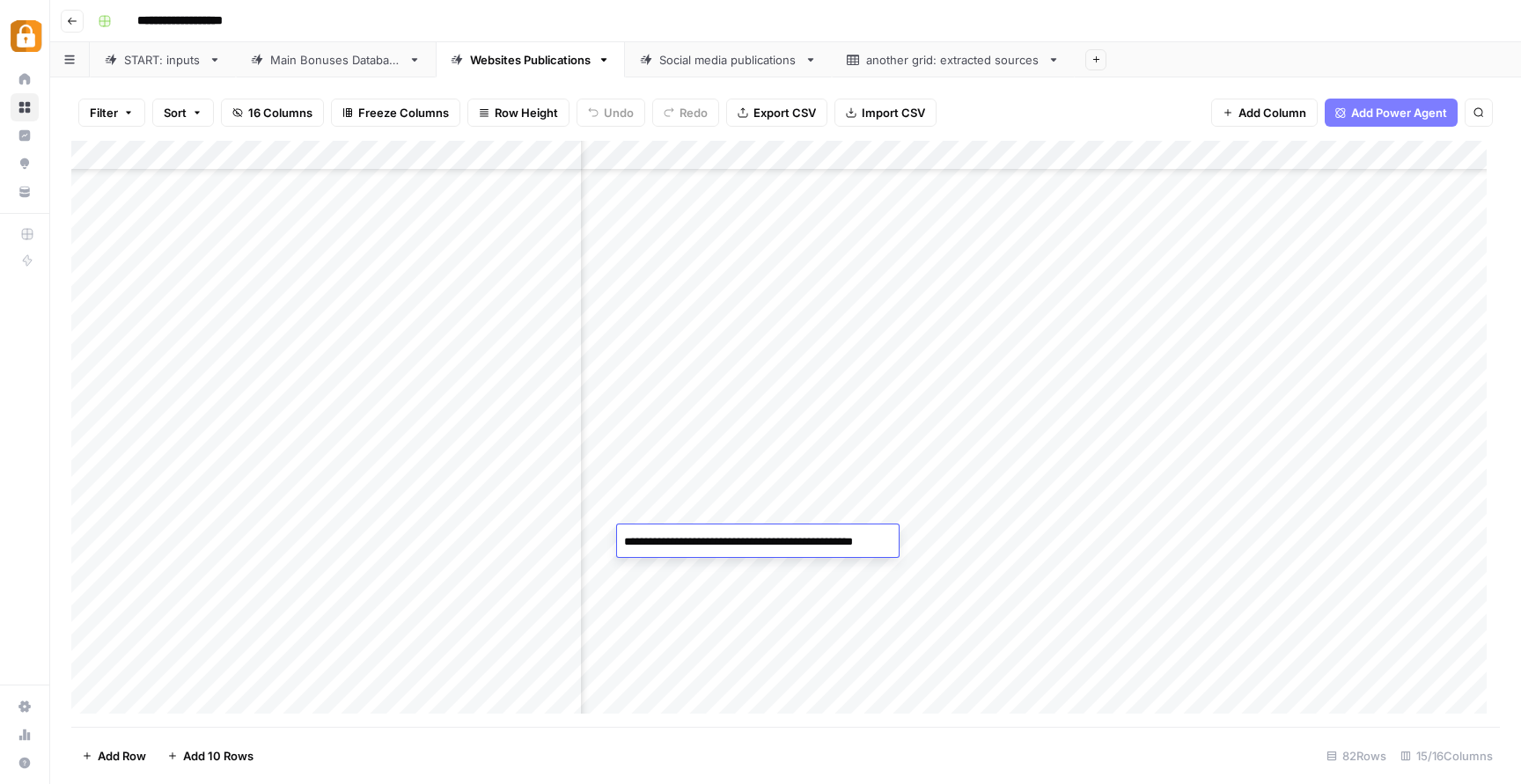
click at [774, 543] on textarea "**********" at bounding box center [772, 543] width 310 height 25
click at [916, 328] on div "Add Column" at bounding box center [785, 433] width 1429 height 586
click at [1411, 542] on div "Add Column" at bounding box center [785, 433] width 1429 height 586
